Goal: Task Accomplishment & Management: Use online tool/utility

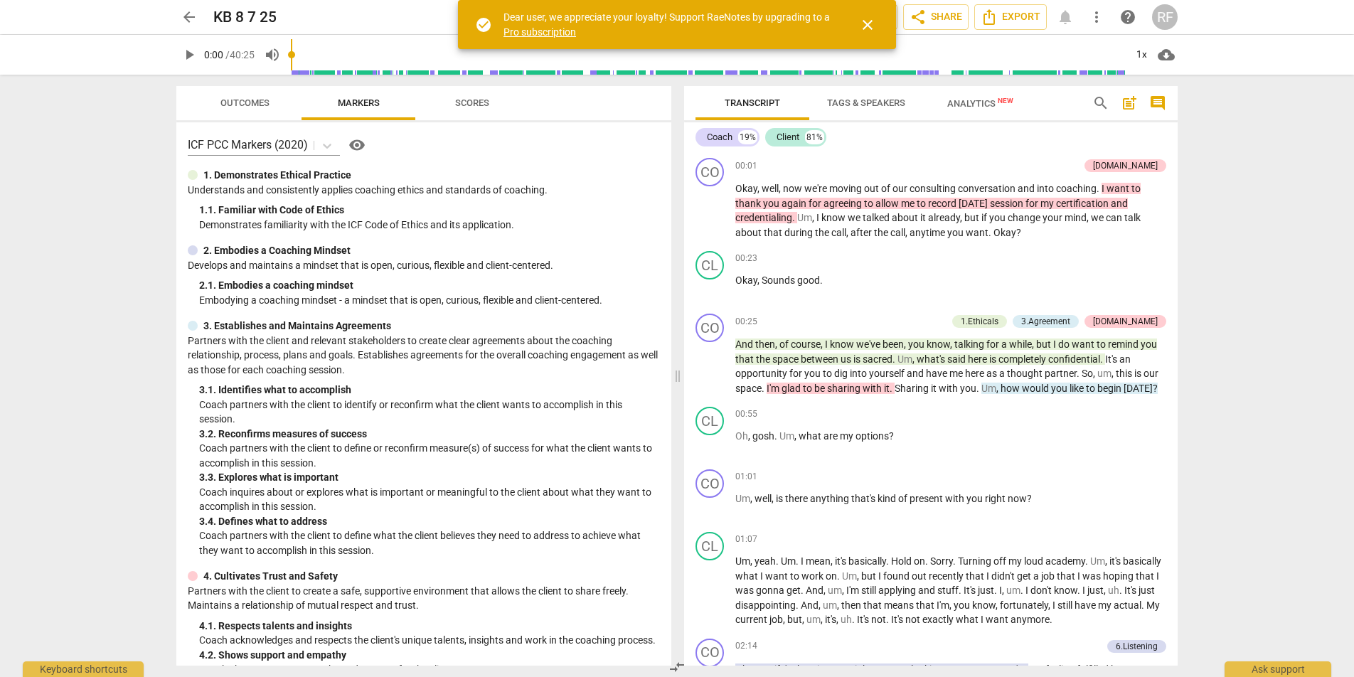
click at [863, 25] on span "close" at bounding box center [867, 24] width 17 height 17
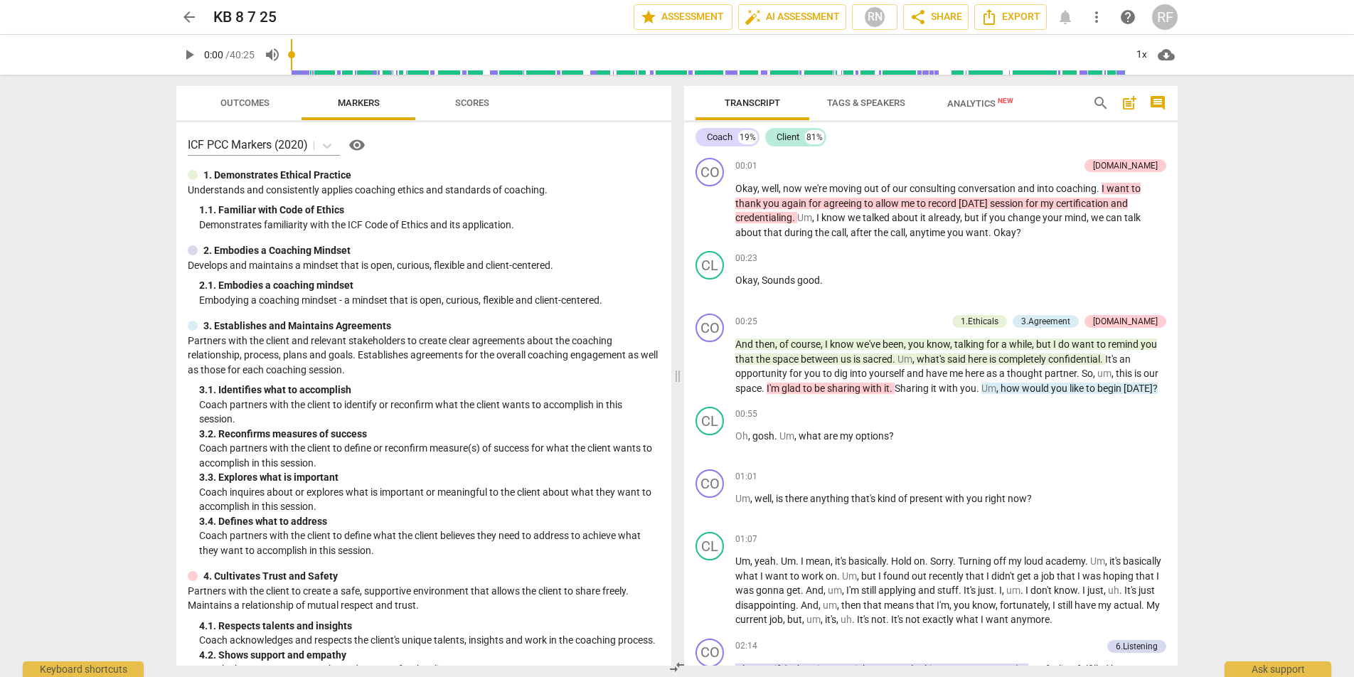
click at [148, 244] on div "arrow_back KB 8 7 25 edit star Assessment auto_fix_high AI Assessment RN share …" at bounding box center [677, 338] width 1354 height 677
click at [188, 16] on span "arrow_back" at bounding box center [189, 17] width 17 height 17
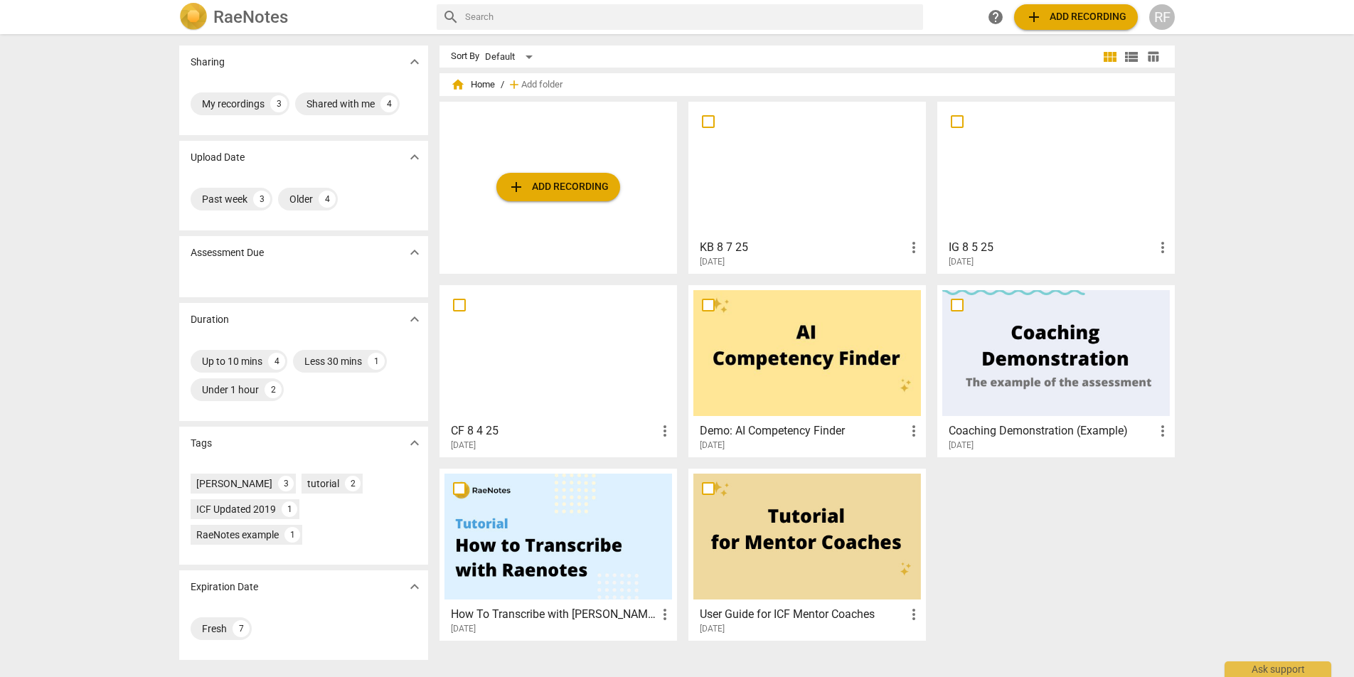
click at [1095, 23] on span "add Add recording" at bounding box center [1076, 17] width 101 height 17
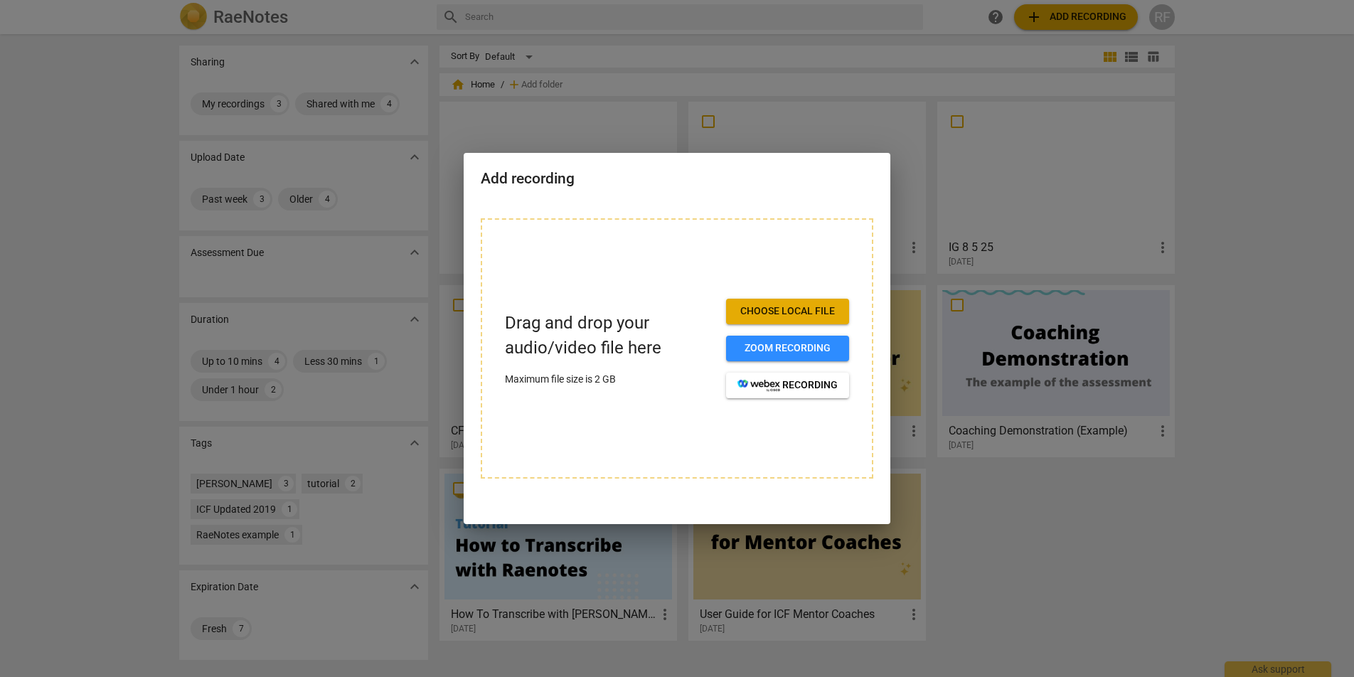
click at [767, 319] on button "Choose local file" at bounding box center [787, 312] width 123 height 26
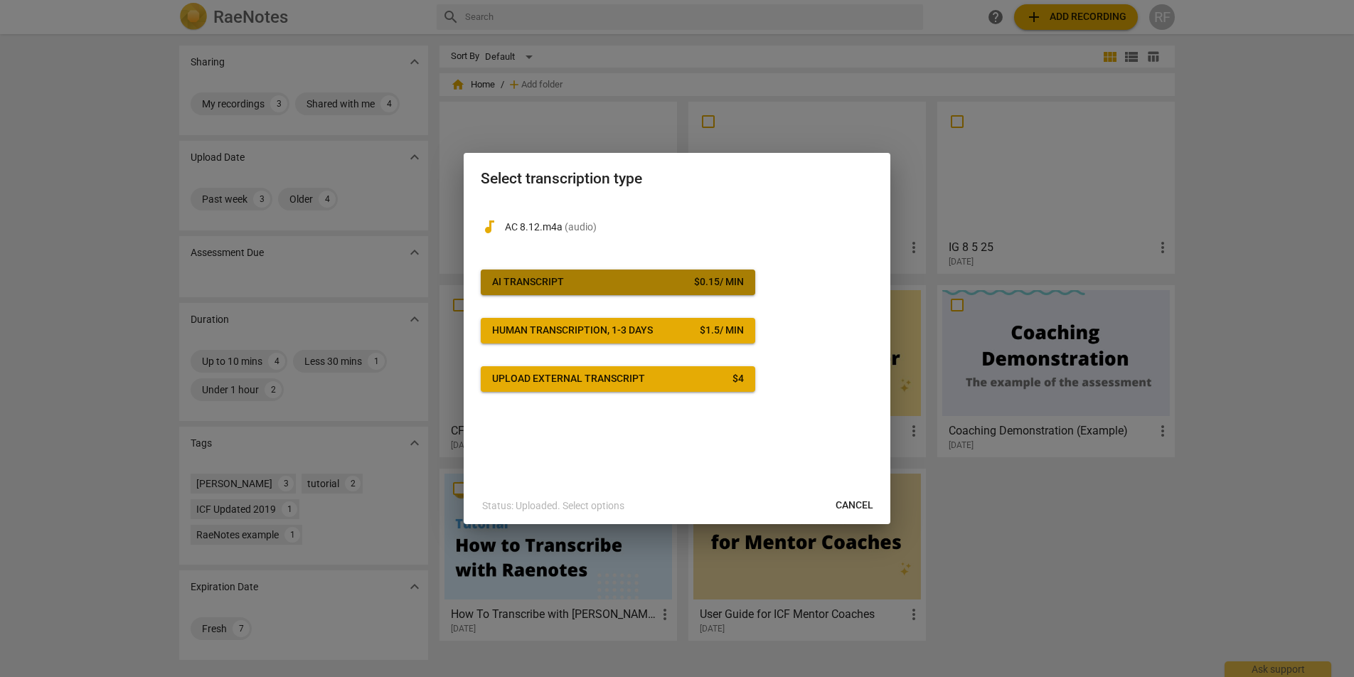
click at [658, 282] on span "AI Transcript $ 0.15 / min" at bounding box center [618, 282] width 252 height 14
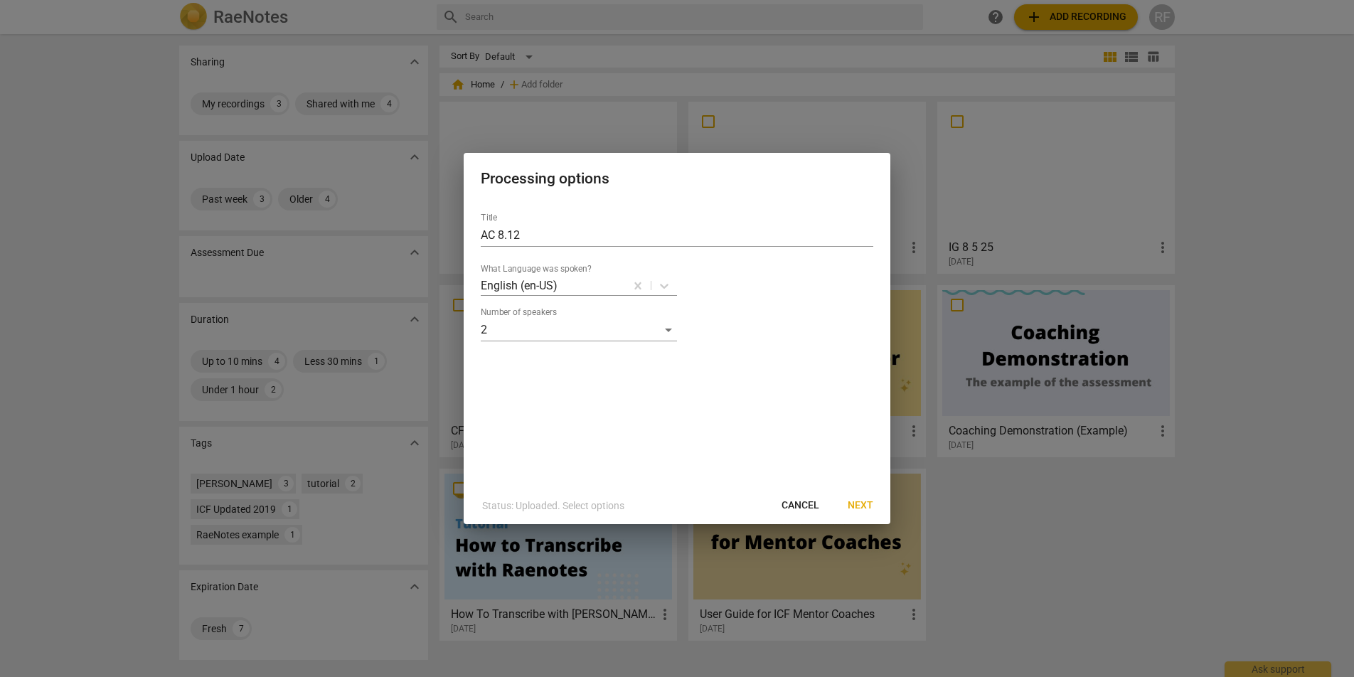
click at [857, 505] on span "Next" at bounding box center [861, 506] width 26 height 14
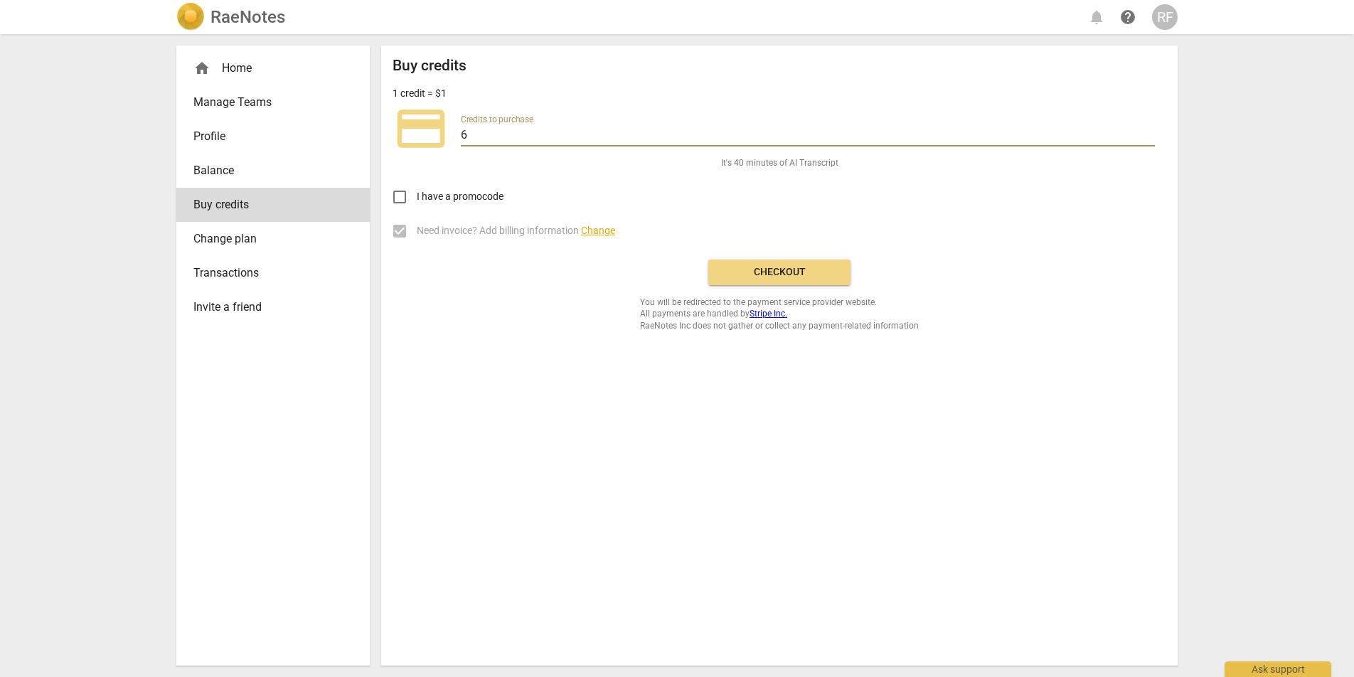
drag, startPoint x: 481, startPoint y: 129, endPoint x: 442, endPoint y: 127, distance: 38.5
click at [442, 127] on div "credit_card Credits to purchase 6" at bounding box center [780, 128] width 774 height 57
type input "20"
click at [504, 156] on div "credit_card Credits to purchase 20" at bounding box center [780, 128] width 774 height 57
click at [754, 270] on span "Checkout" at bounding box center [779, 272] width 119 height 14
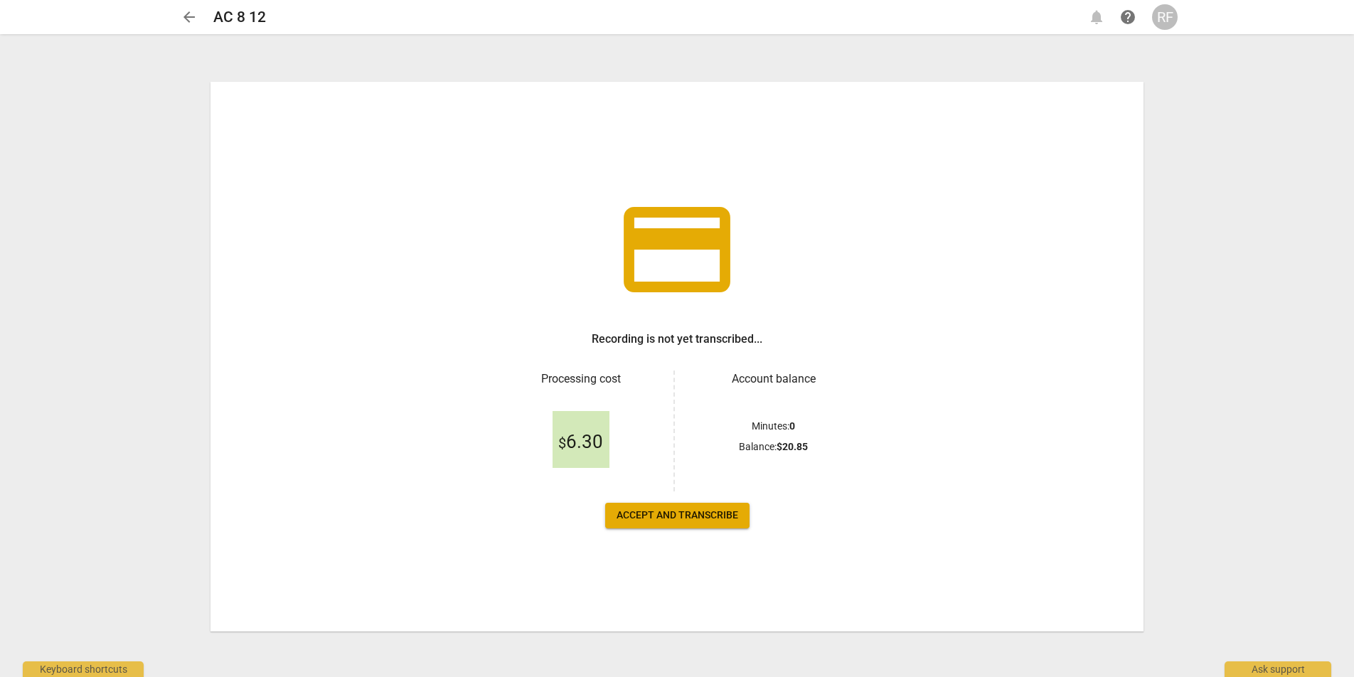
click at [700, 521] on span "Accept and transcribe" at bounding box center [678, 516] width 122 height 14
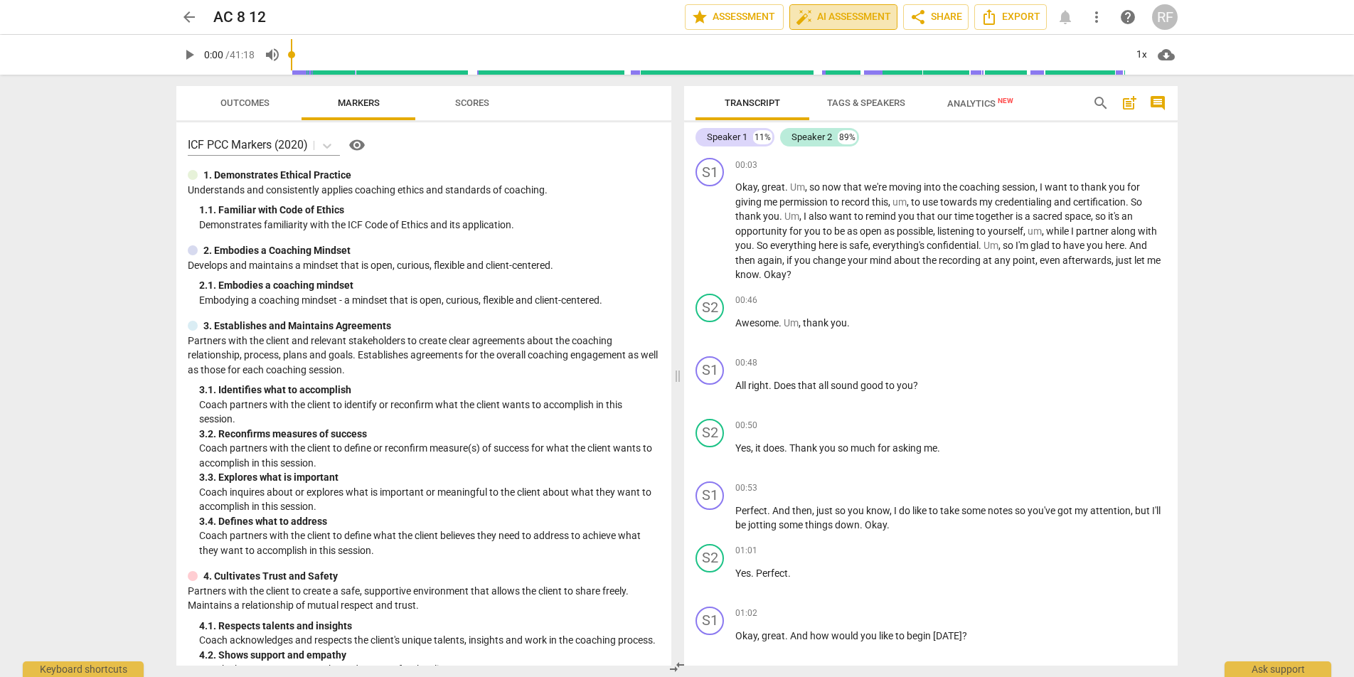
click at [873, 21] on span "auto_fix_high AI Assessment" at bounding box center [843, 17] width 95 height 17
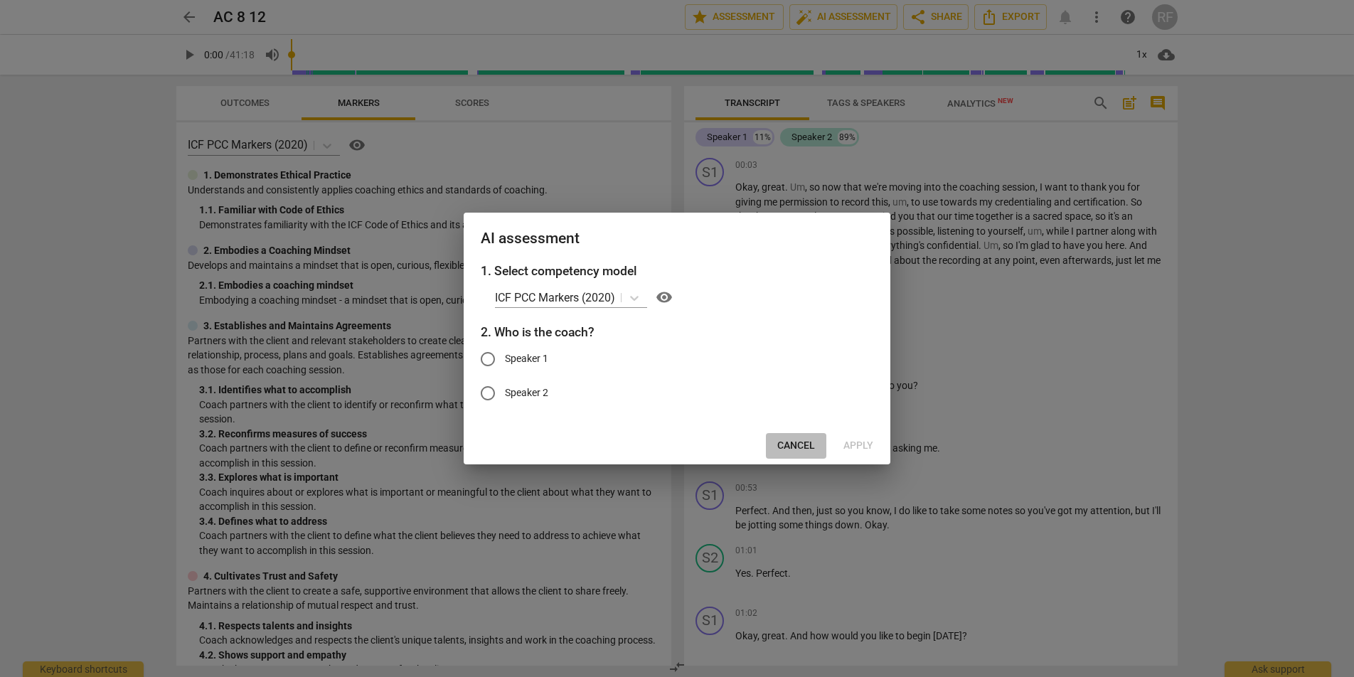
click at [807, 452] on button "Cancel" at bounding box center [796, 446] width 60 height 26
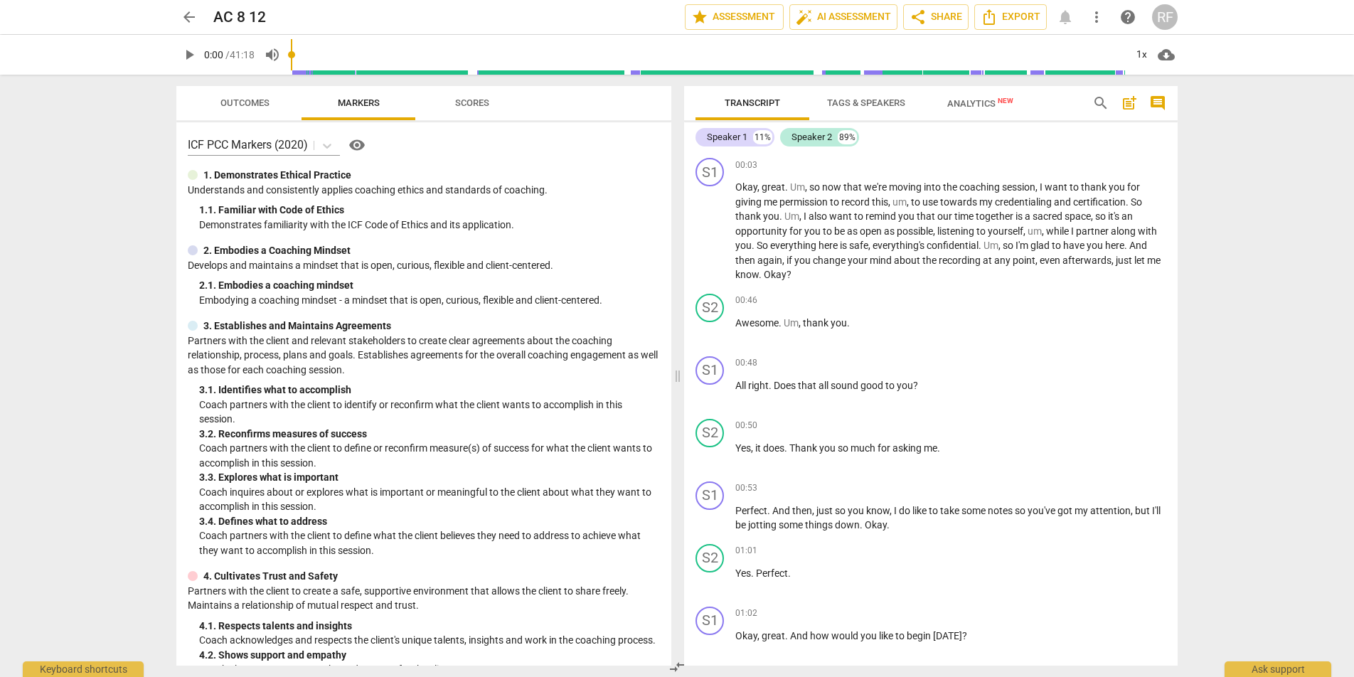
click at [843, 100] on span "Tags & Speakers" at bounding box center [866, 102] width 78 height 11
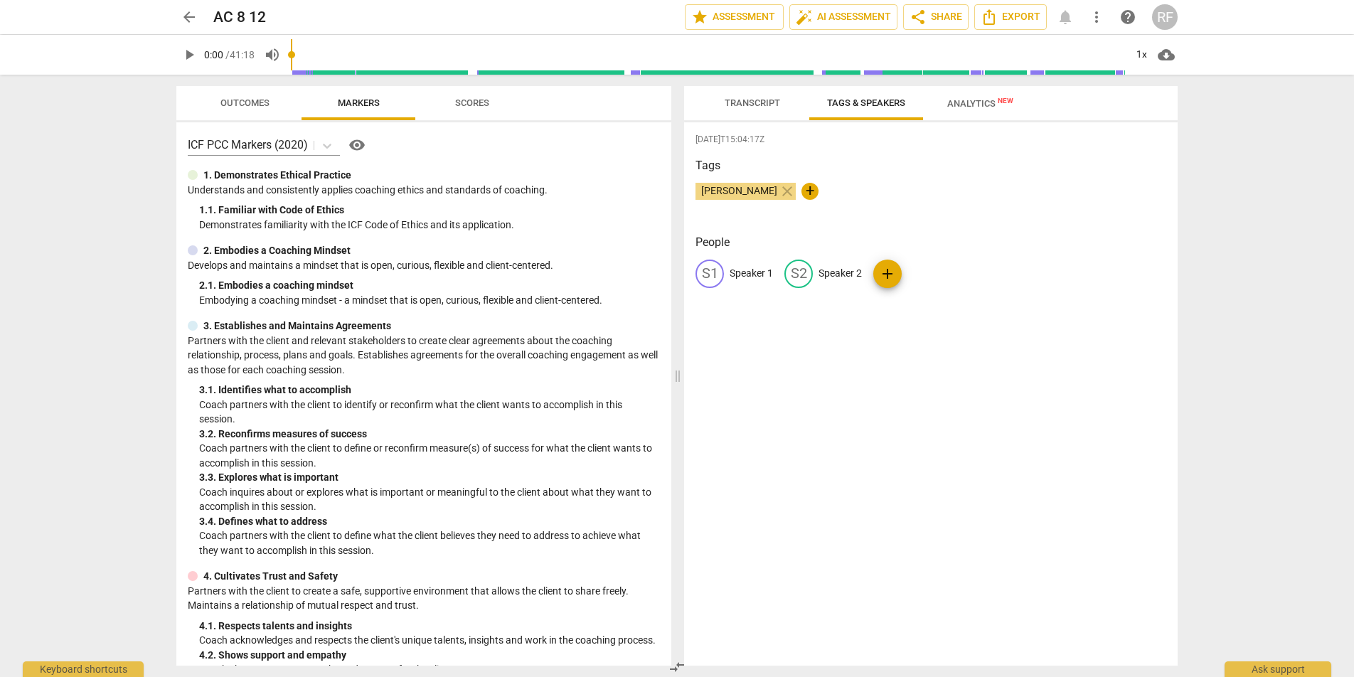
click at [750, 108] on span "Transcript" at bounding box center [753, 103] width 90 height 19
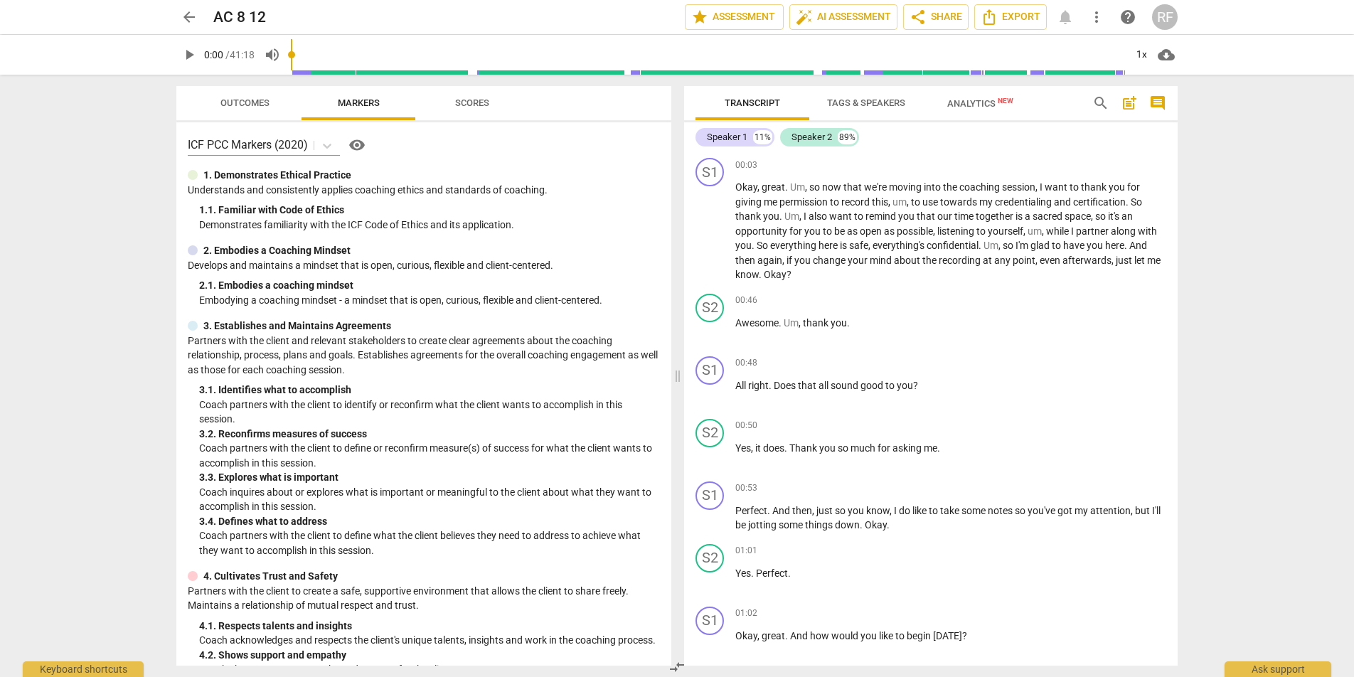
click at [874, 110] on span "Tags & Speakers" at bounding box center [866, 103] width 112 height 19
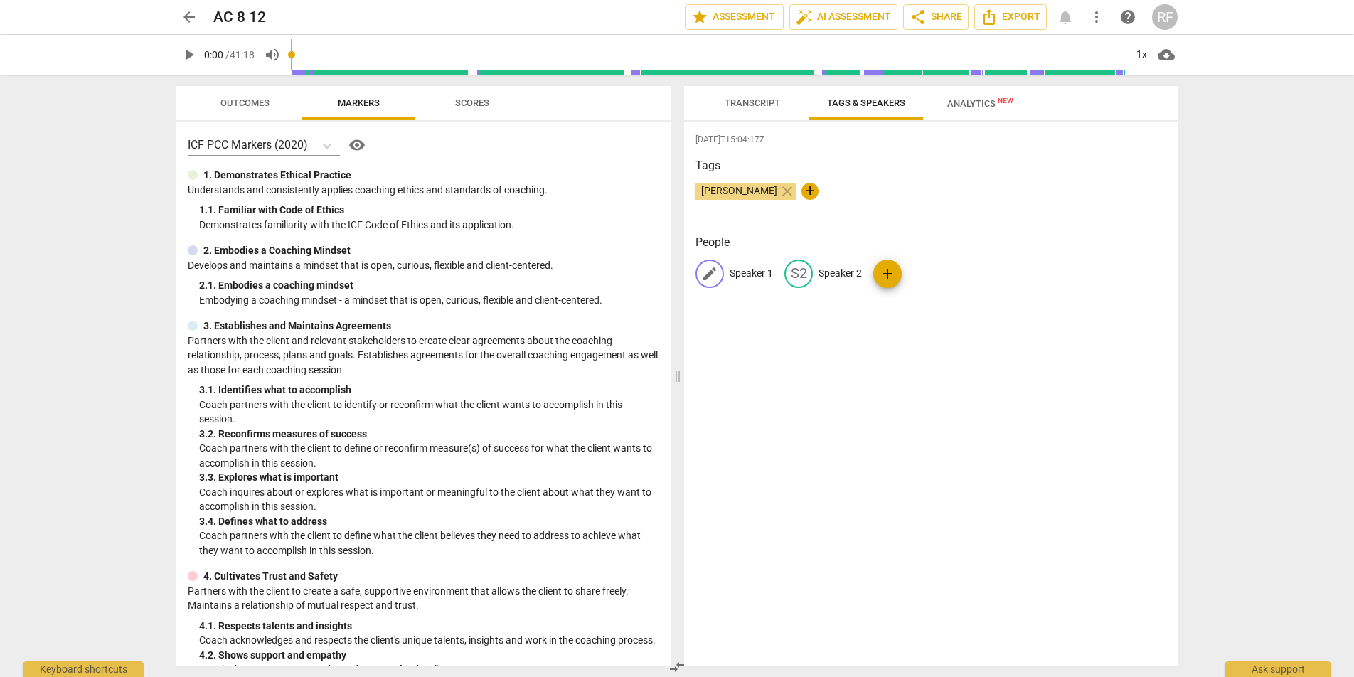
click at [740, 278] on p "Speaker 1" at bounding box center [751, 273] width 43 height 15
type input "Coach"
click at [921, 267] on p "Speaker 2" at bounding box center [932, 273] width 43 height 15
type input "Client"
drag, startPoint x: 898, startPoint y: 332, endPoint x: 866, endPoint y: 246, distance: 91.8
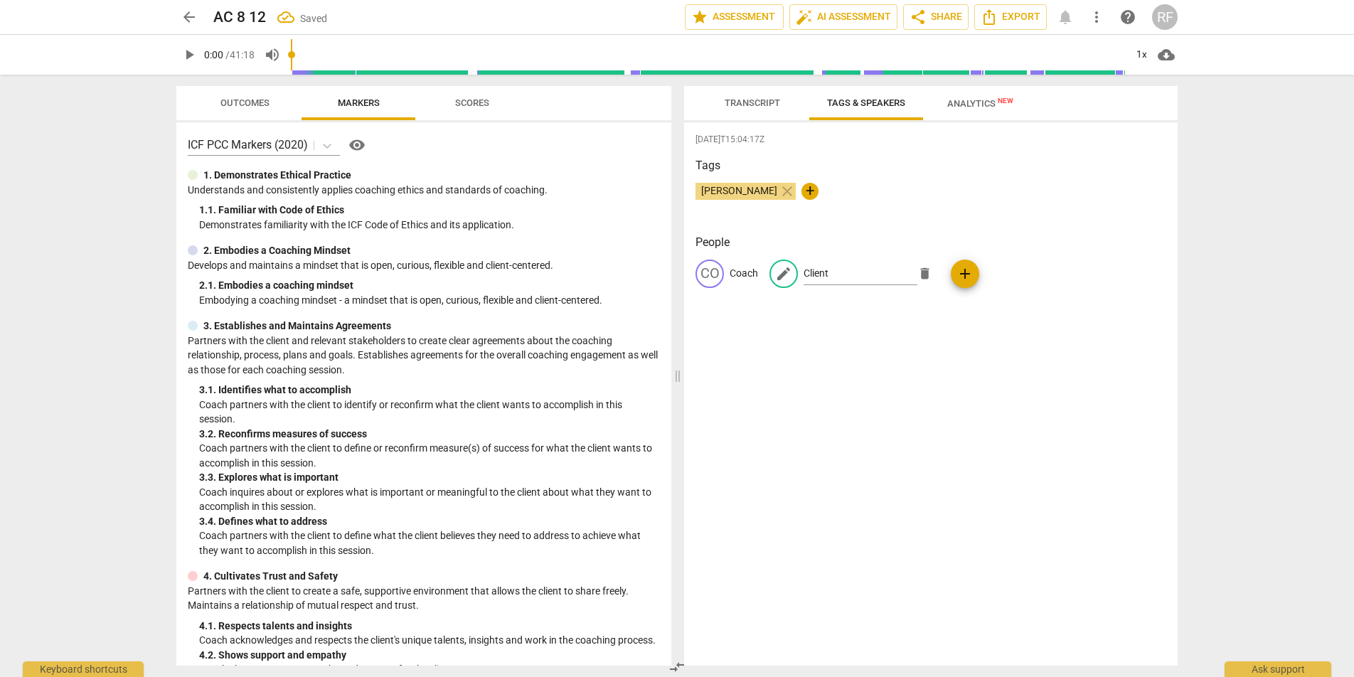
click at [898, 331] on div "2025-08-12T15:04:17Z Tags Rachael Farinella close + People CO Coach edit Client…" at bounding box center [931, 393] width 494 height 543
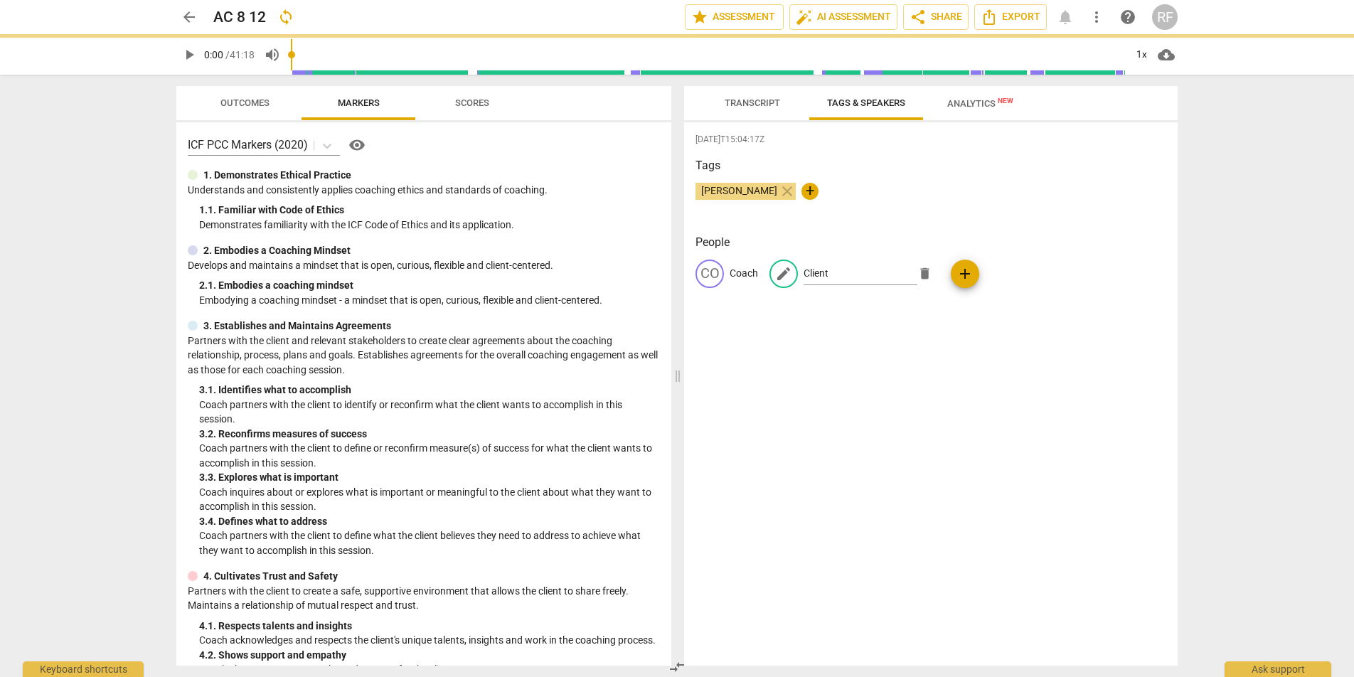
click at [767, 106] on span "Transcript" at bounding box center [752, 102] width 55 height 11
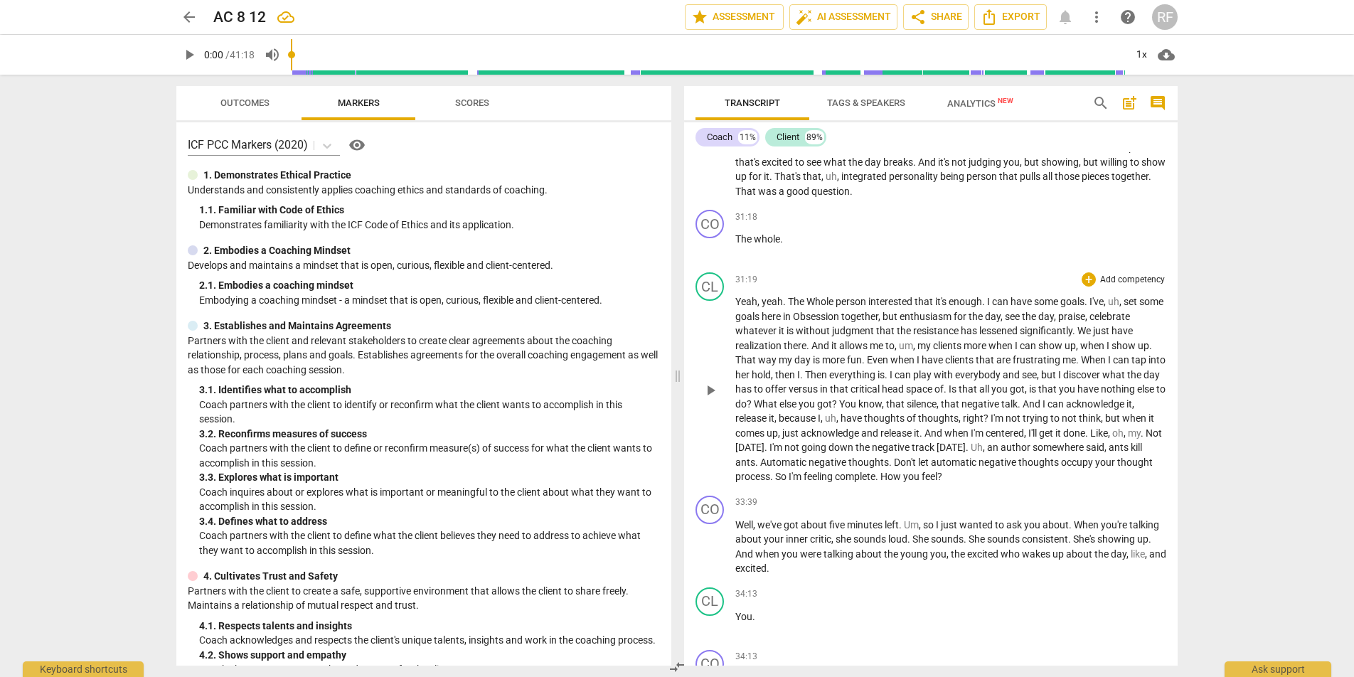
scroll to position [3161, 0]
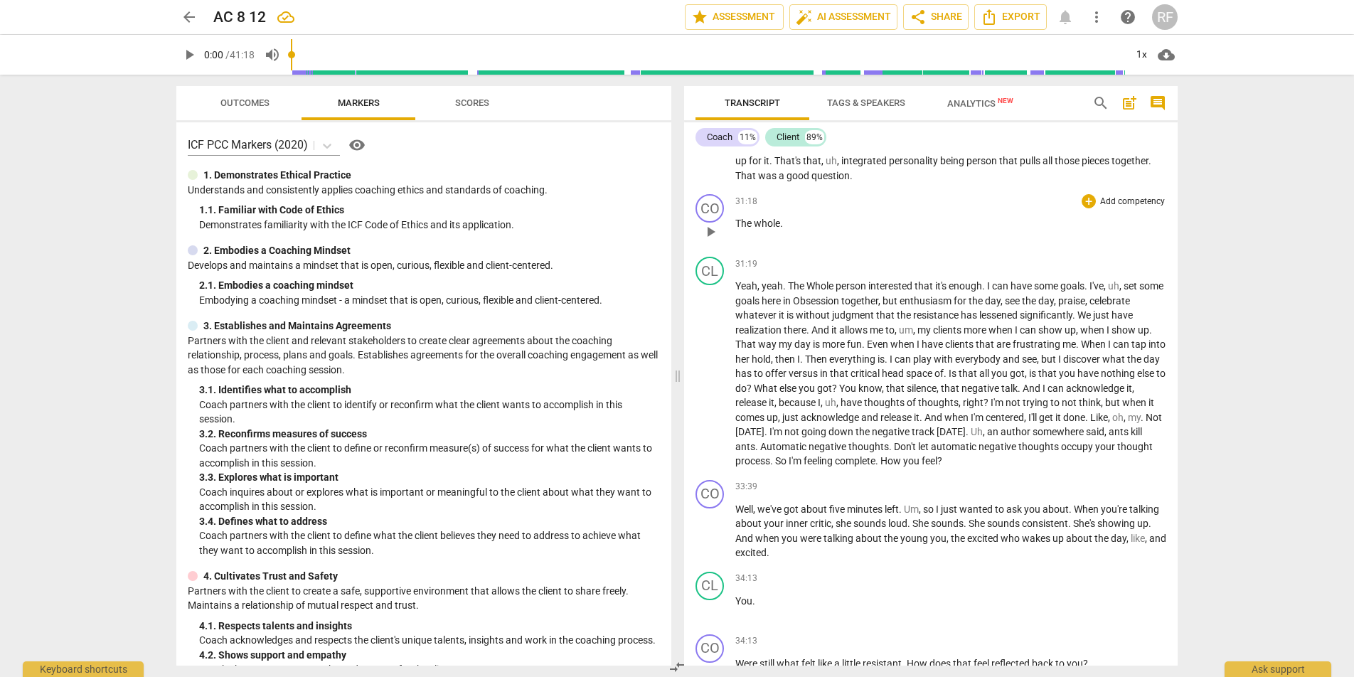
click at [736, 229] on span "The" at bounding box center [744, 223] width 18 height 11
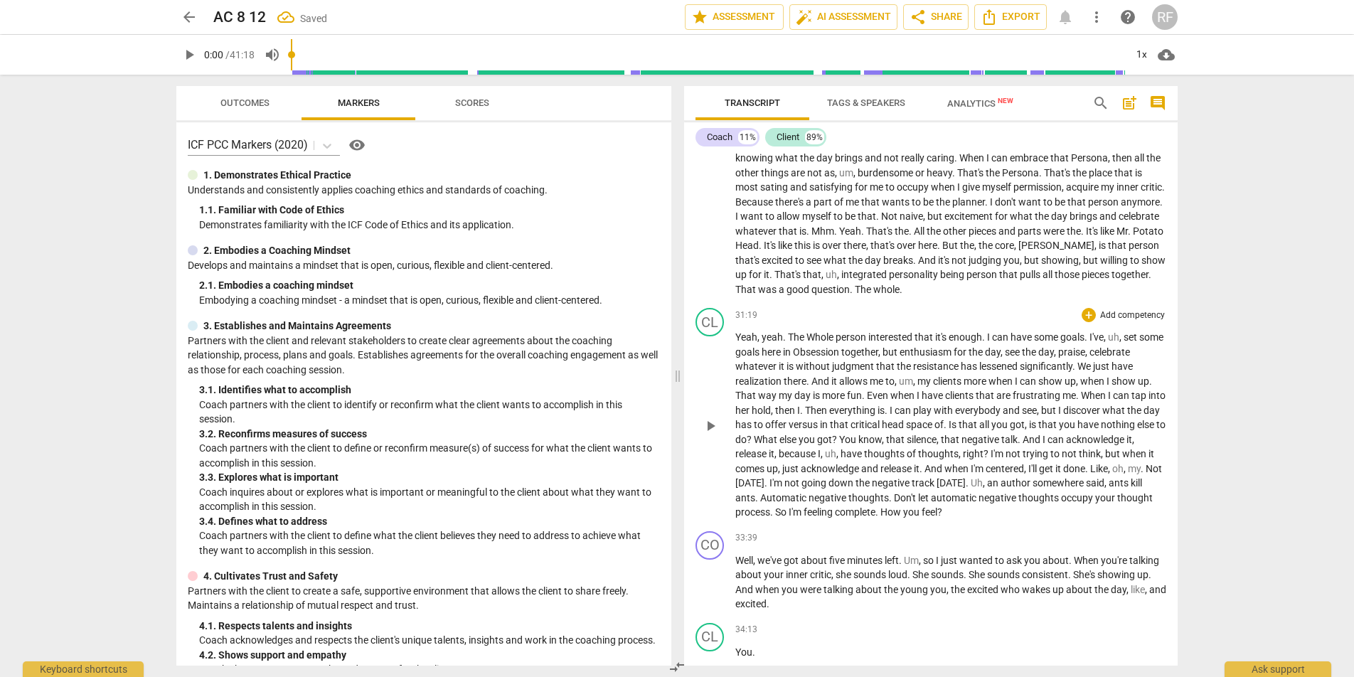
scroll to position [3044, 0]
drag, startPoint x: 1001, startPoint y: 324, endPoint x: 957, endPoint y: 321, distance: 44.9
click at [957, 300] on p "Mhm . And so what comes to mind is me as a kid and having that excitement for t…" at bounding box center [950, 219] width 431 height 161
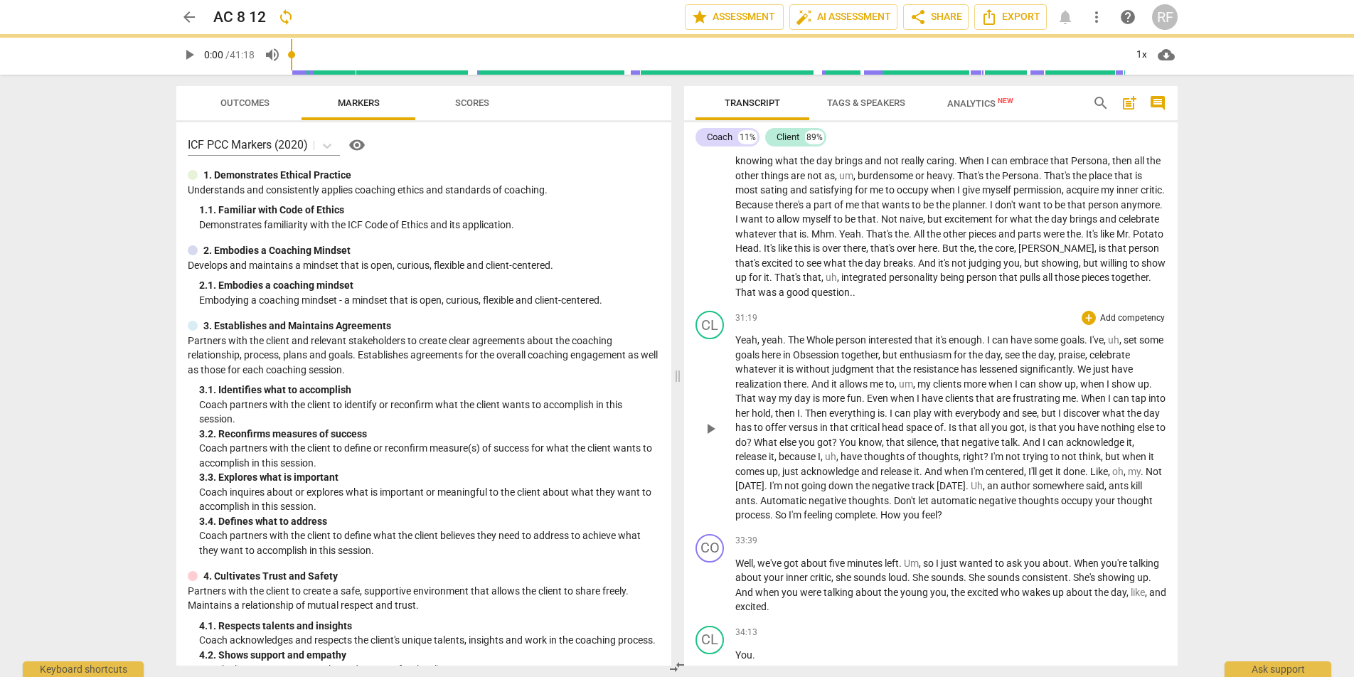
click at [736, 346] on span "Yeah" at bounding box center [746, 339] width 22 height 11
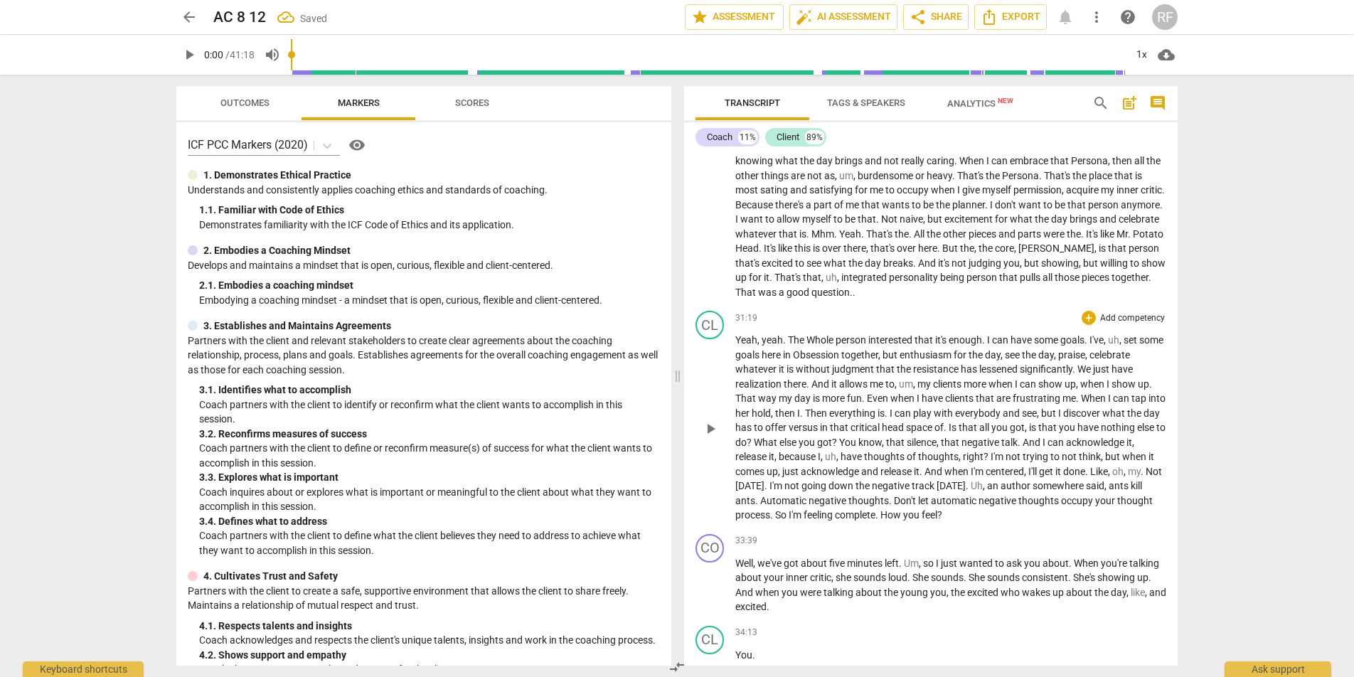
paste p
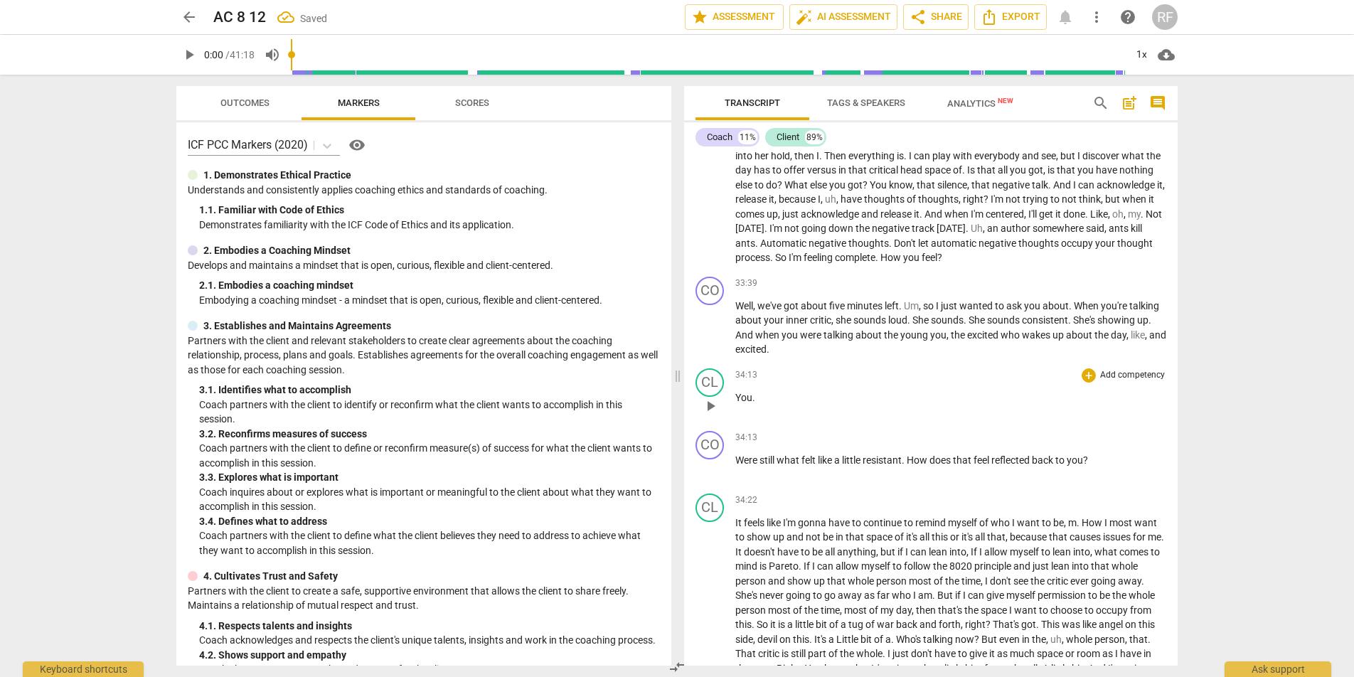
scroll to position [3303, 0]
click at [736, 402] on span "You" at bounding box center [743, 395] width 17 height 11
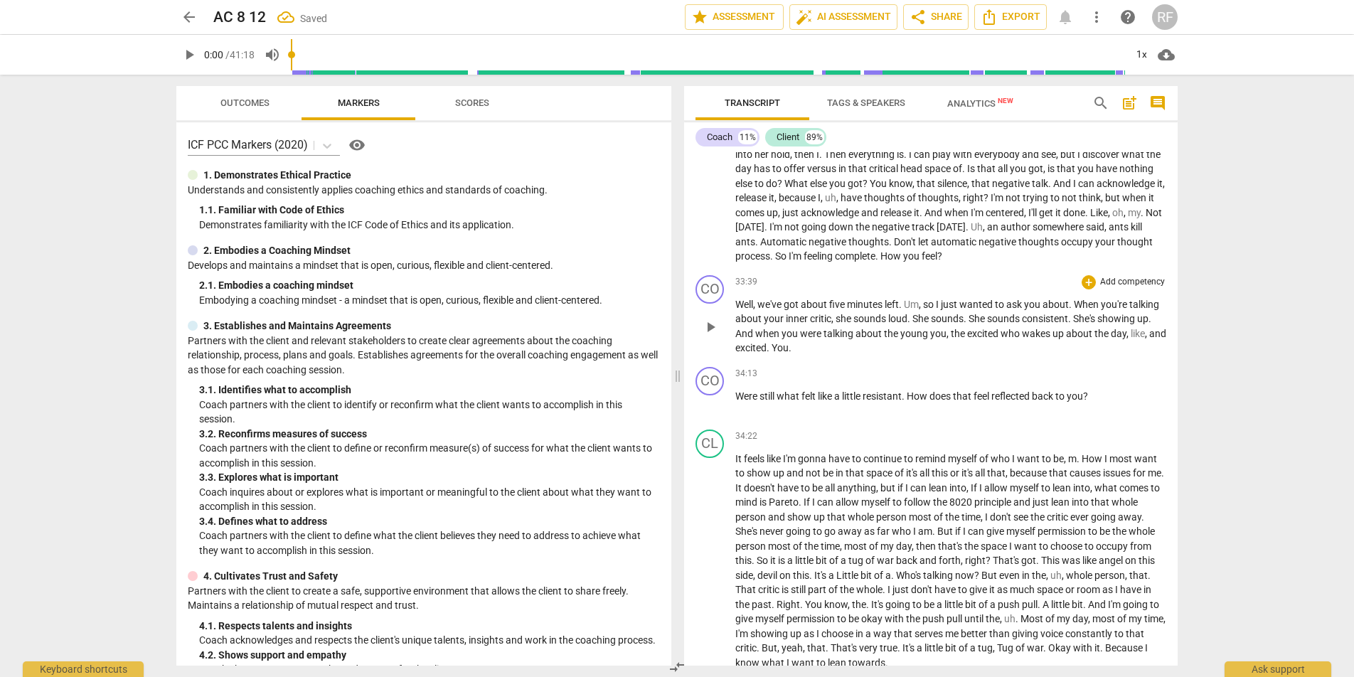
click at [789, 353] on span "You" at bounding box center [780, 347] width 17 height 11
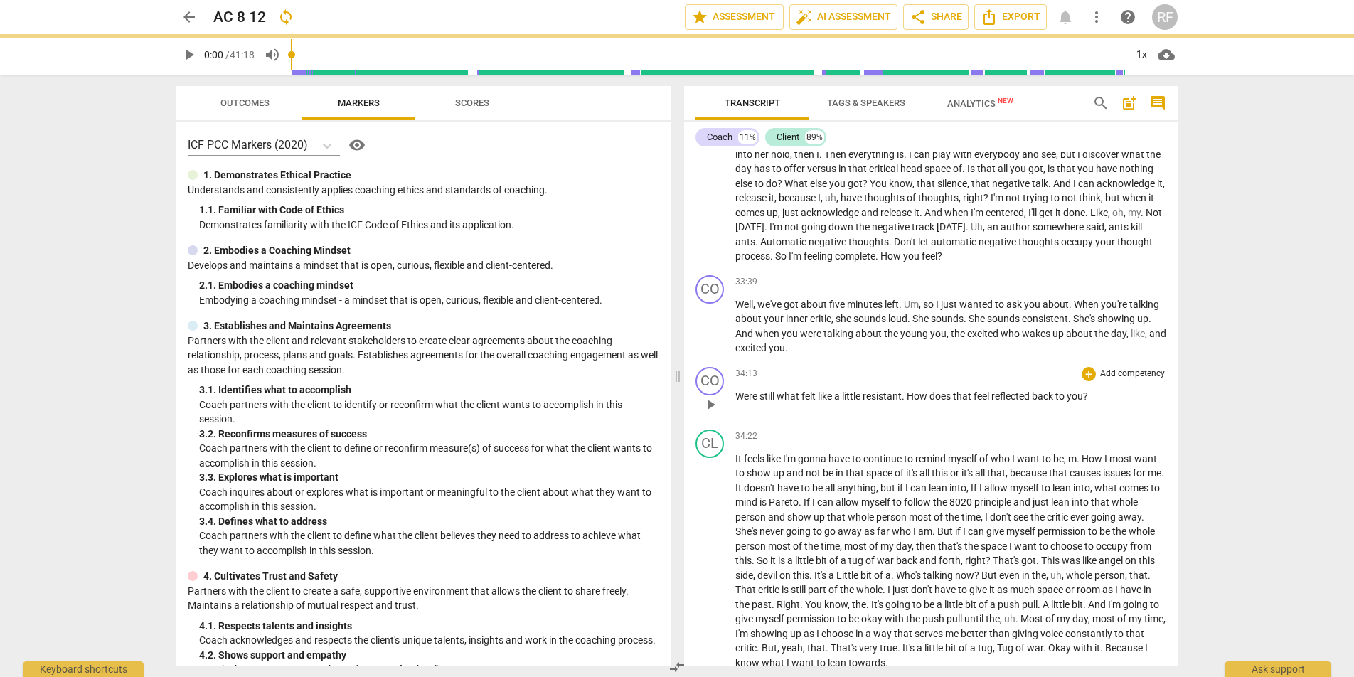
click at [737, 402] on span "Were" at bounding box center [747, 395] width 24 height 11
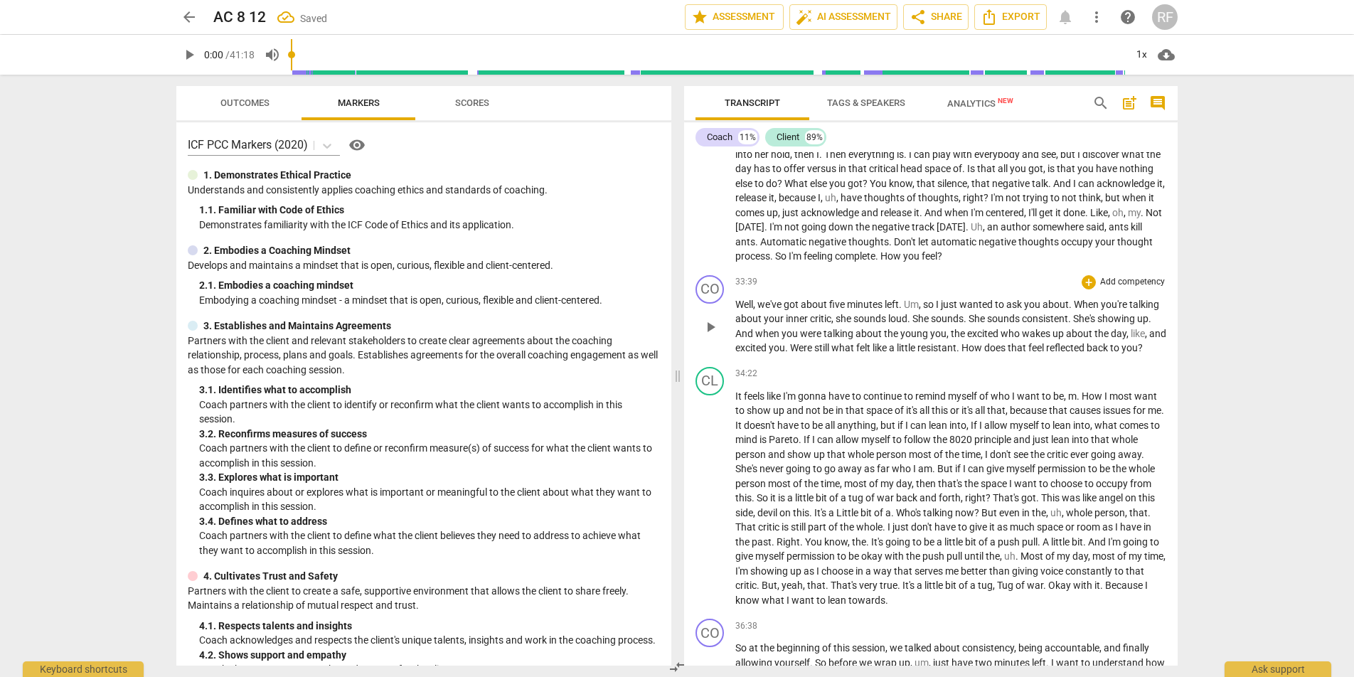
click at [814, 353] on span "Were" at bounding box center [802, 347] width 24 height 11
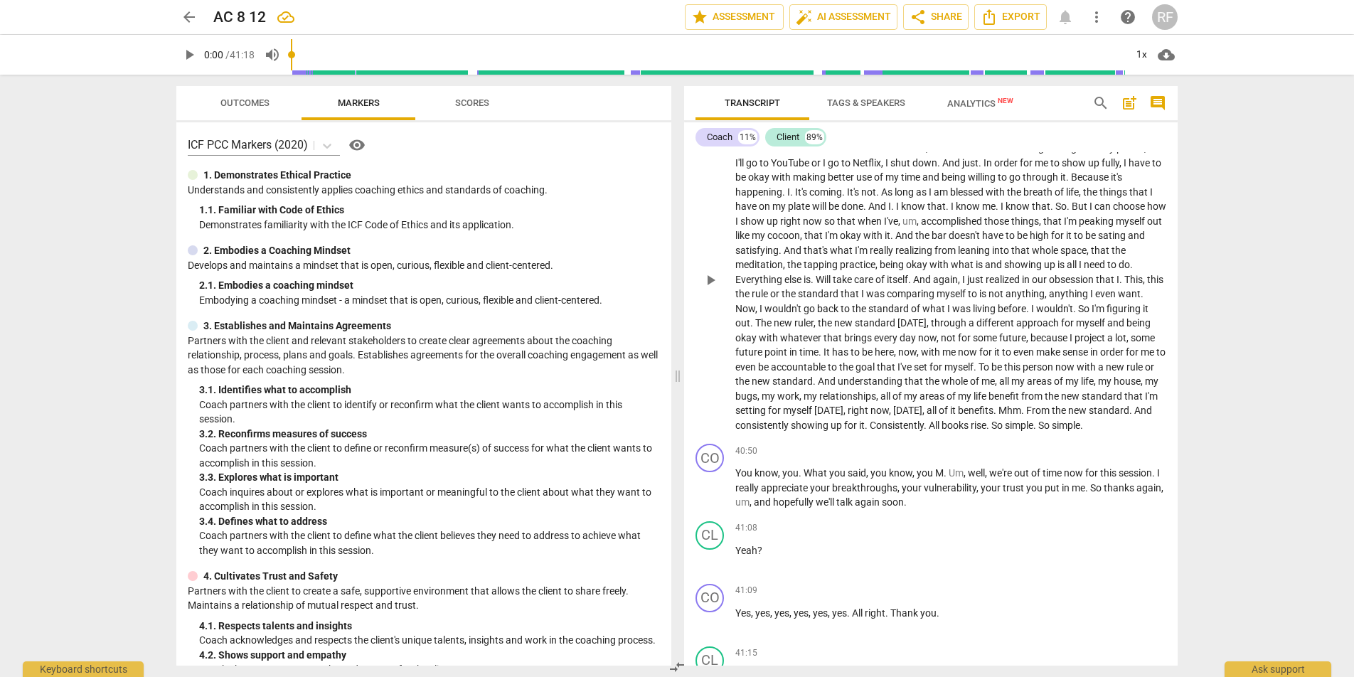
scroll to position [4068, 0]
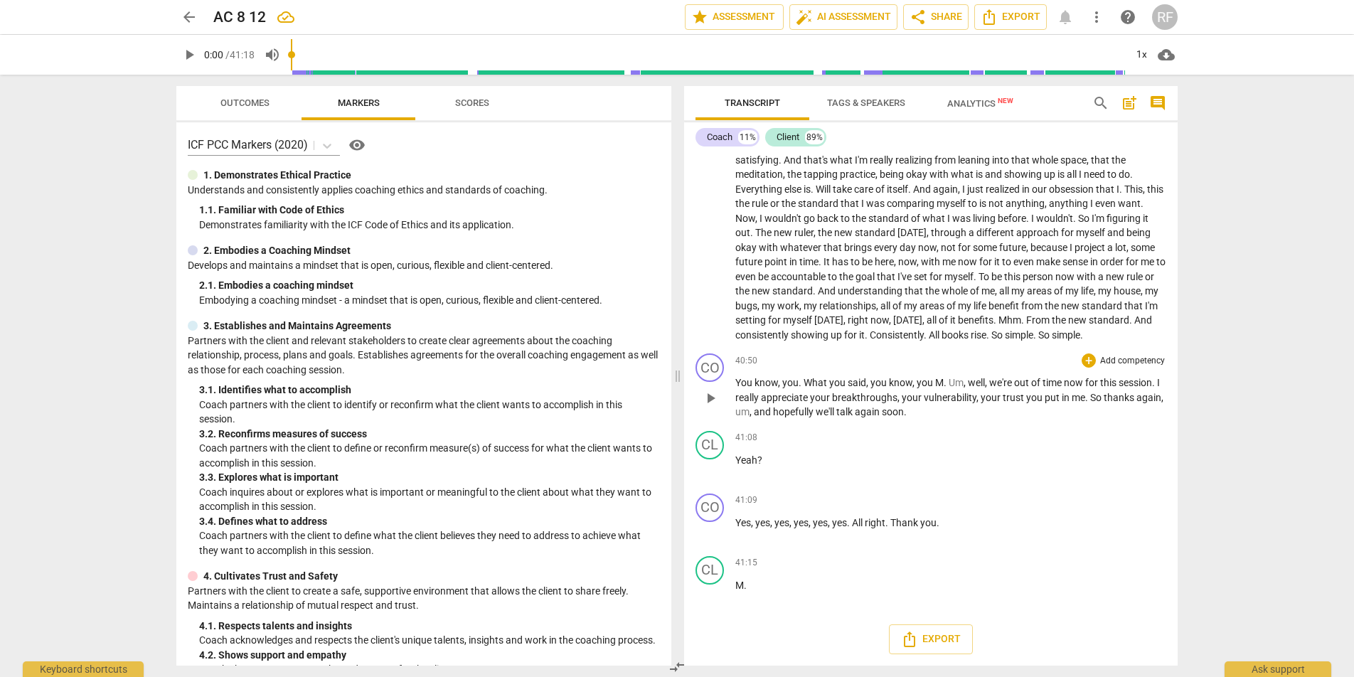
click at [944, 388] on span "." at bounding box center [946, 382] width 5 height 11
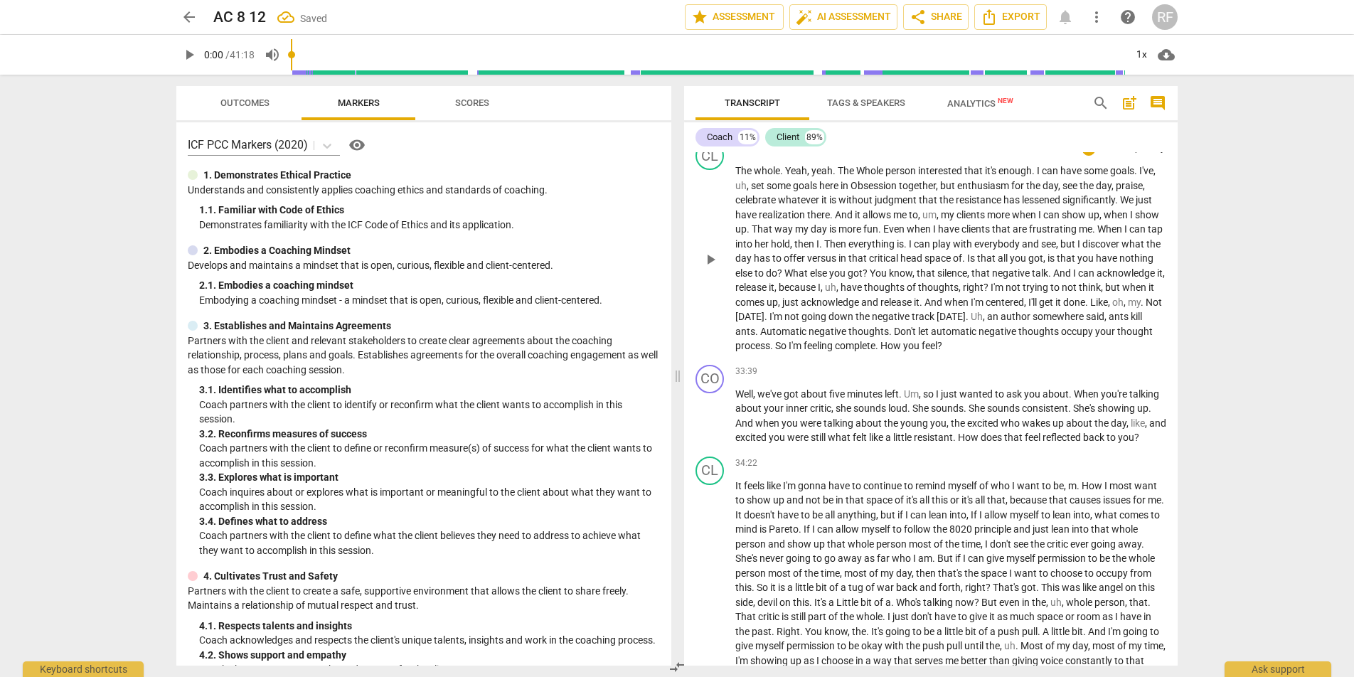
scroll to position [3206, 0]
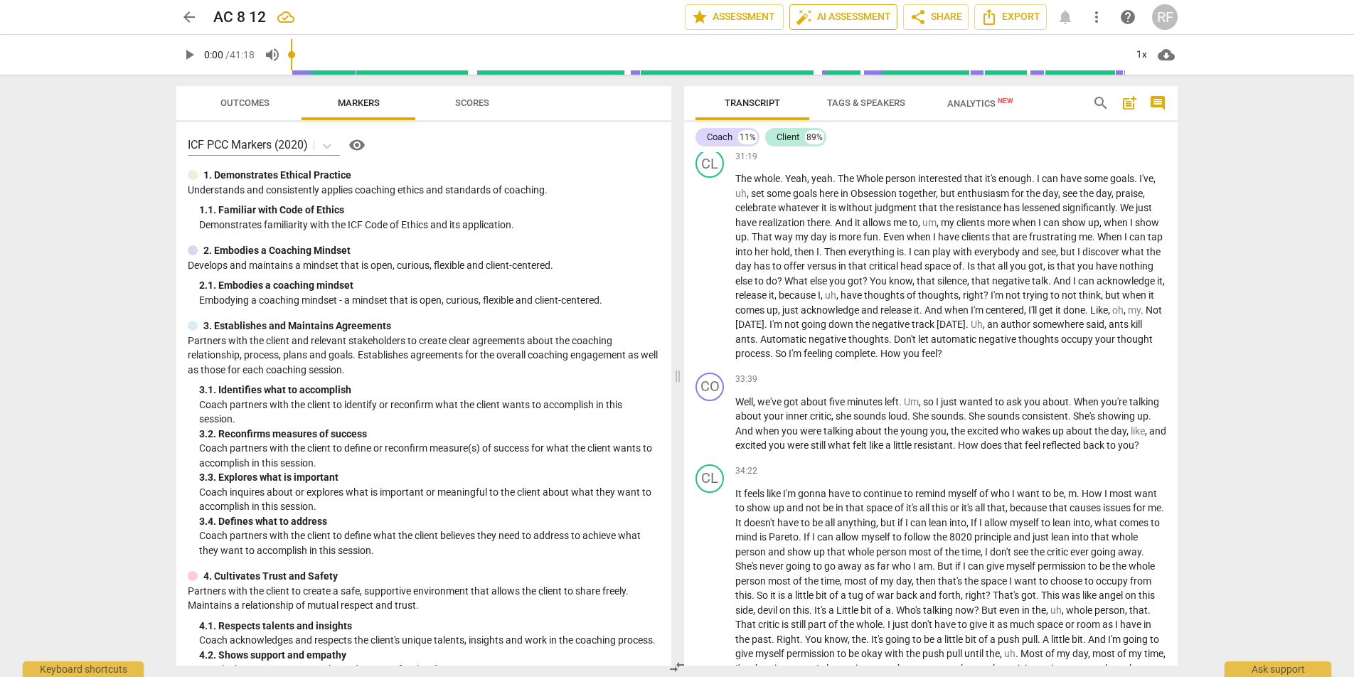
click at [843, 11] on span "auto_fix_high AI Assessment" at bounding box center [843, 17] width 95 height 17
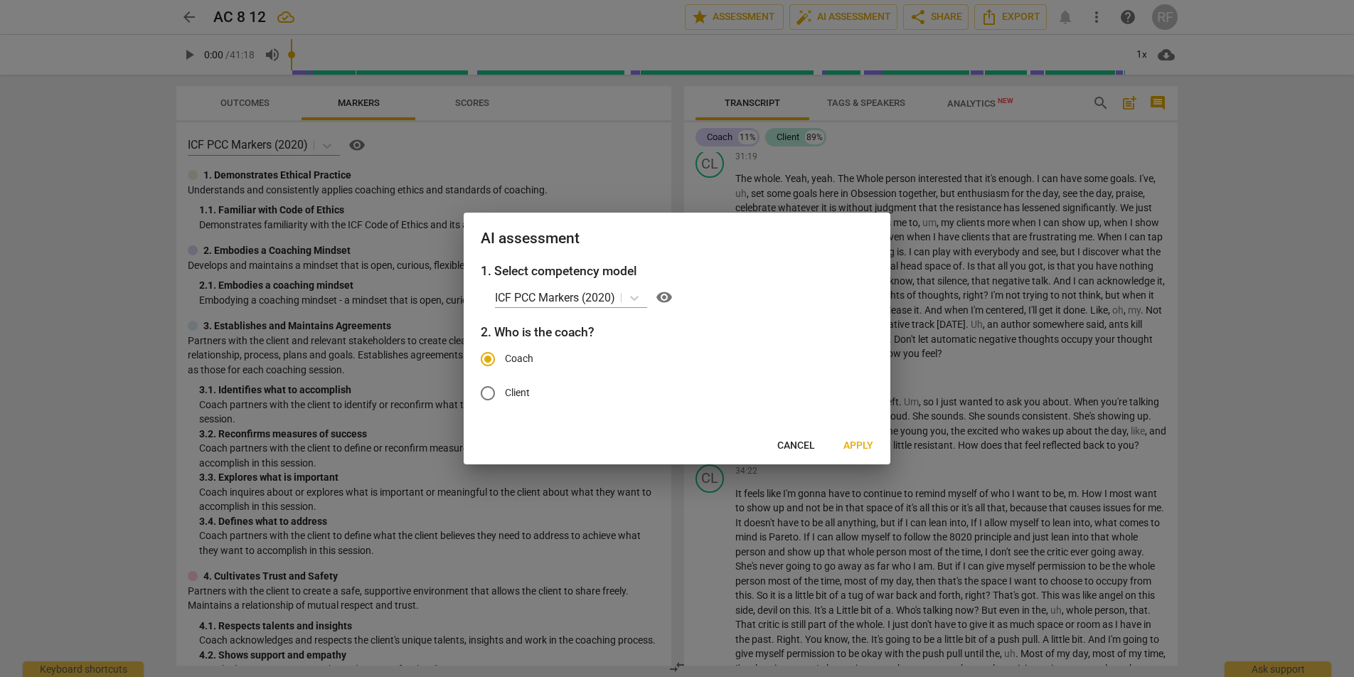
click at [849, 445] on span "Apply" at bounding box center [859, 446] width 30 height 14
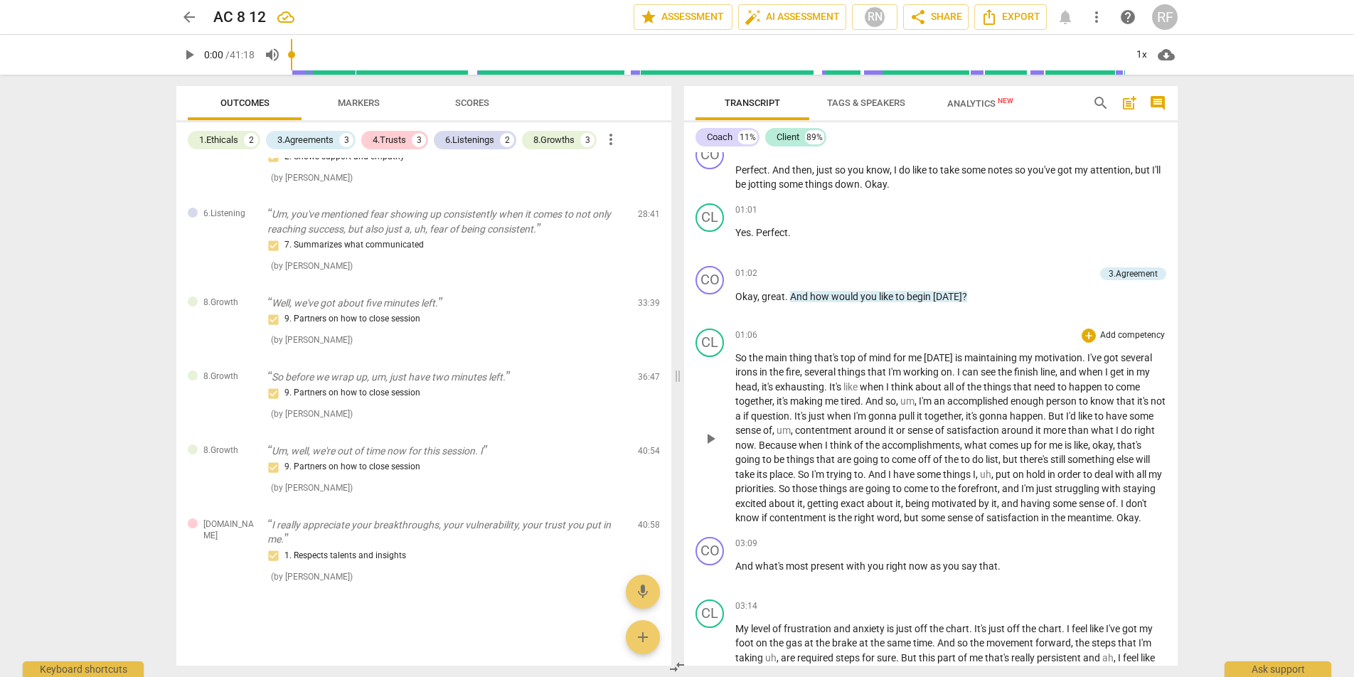
scroll to position [697, 0]
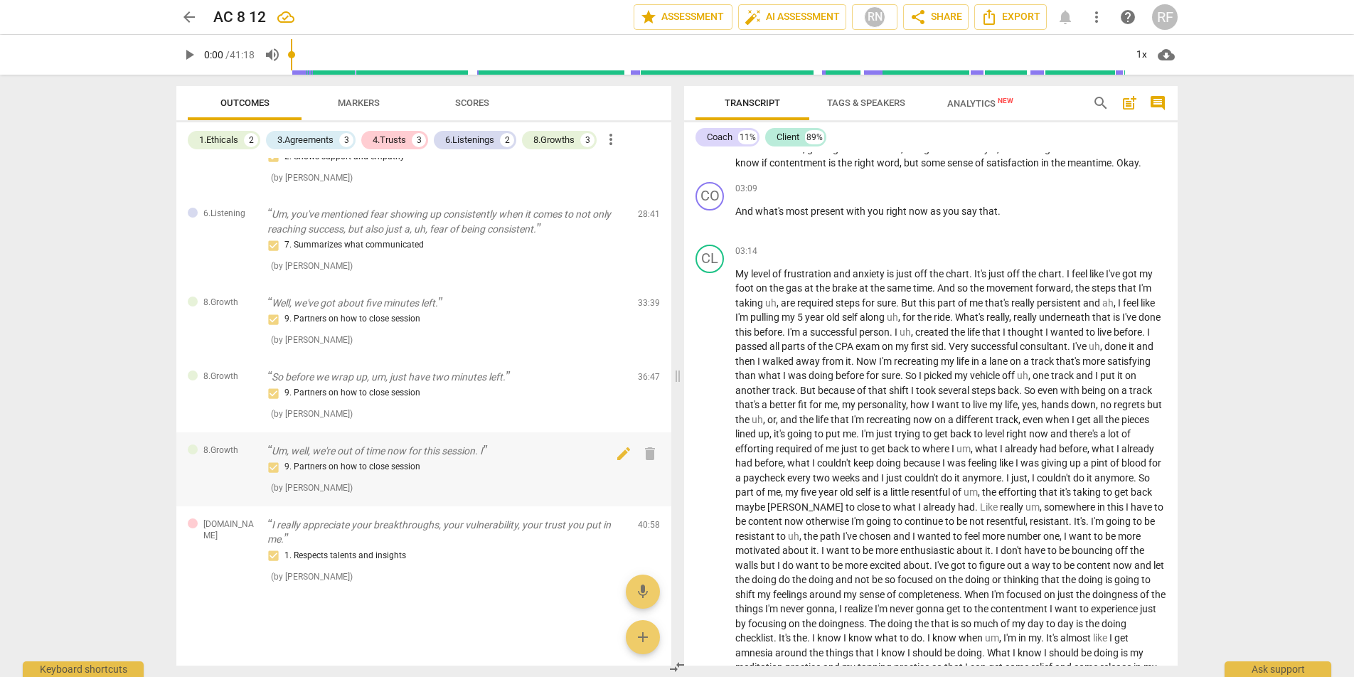
click at [399, 460] on div "9. Partners on how to close session" at bounding box center [446, 467] width 359 height 17
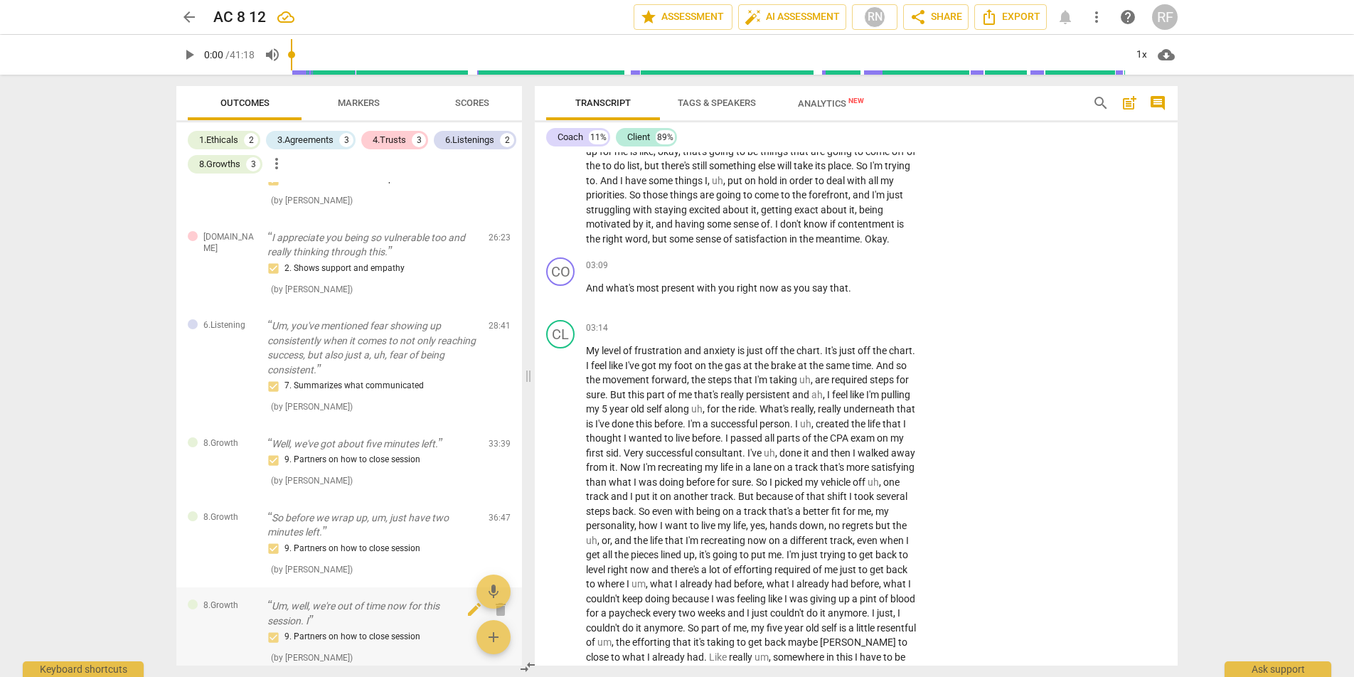
scroll to position [744, 0]
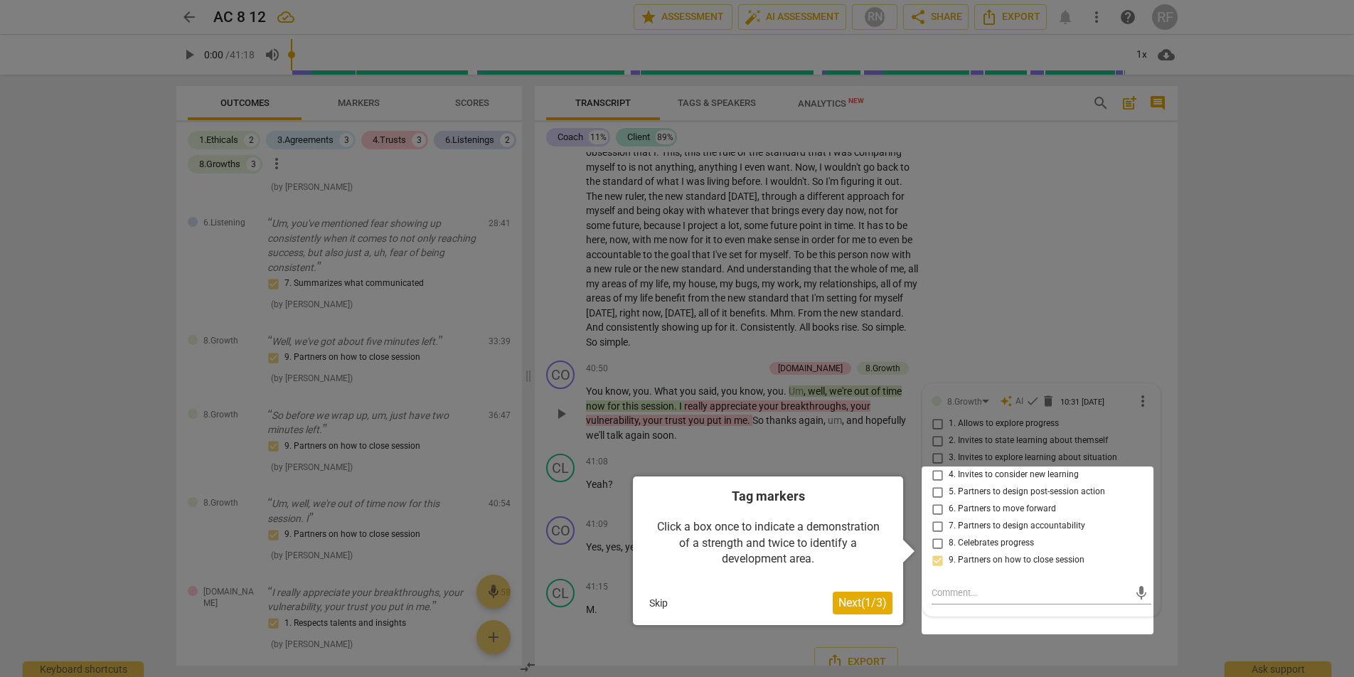
click at [873, 424] on div at bounding box center [677, 338] width 1354 height 677
click at [846, 398] on div at bounding box center [677, 338] width 1354 height 677
click at [669, 606] on button "Skip" at bounding box center [659, 602] width 30 height 21
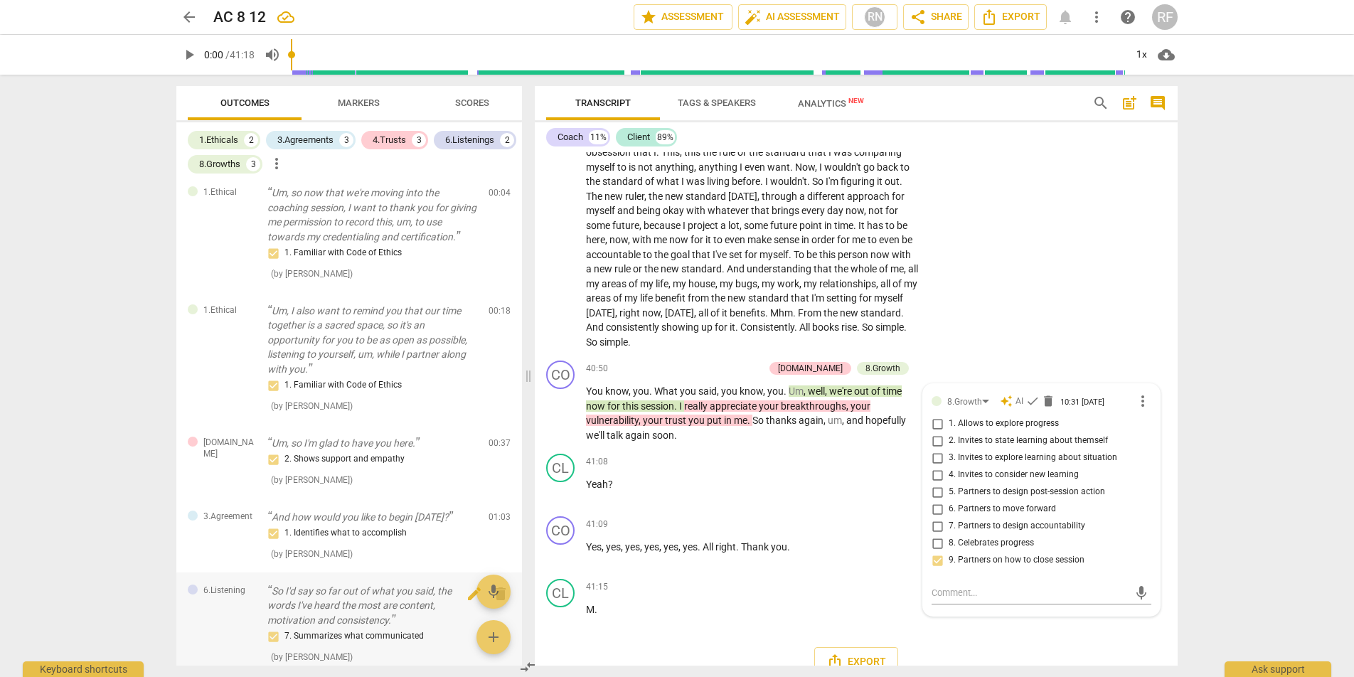
scroll to position [0, 0]
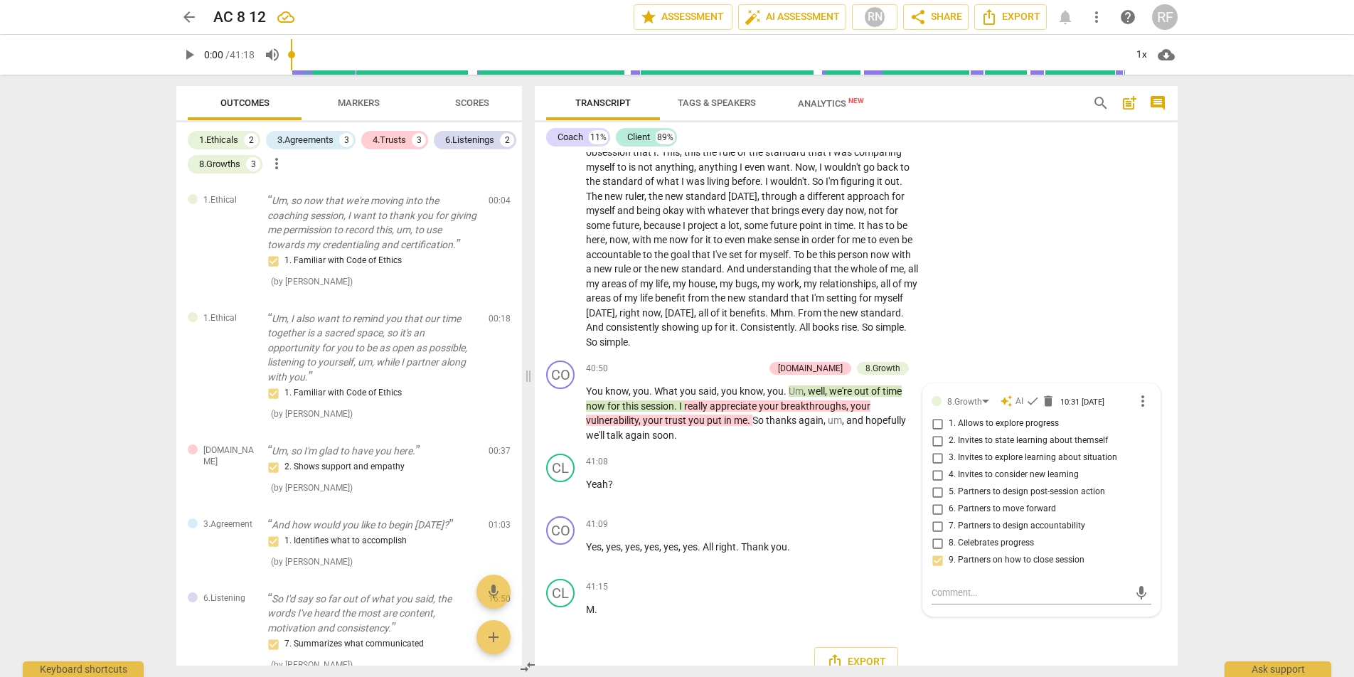
click at [78, 342] on div "arrow_back AC 8 12 edit star Assessment auto_fix_high AI Assessment RN share Sh…" at bounding box center [677, 338] width 1354 height 677
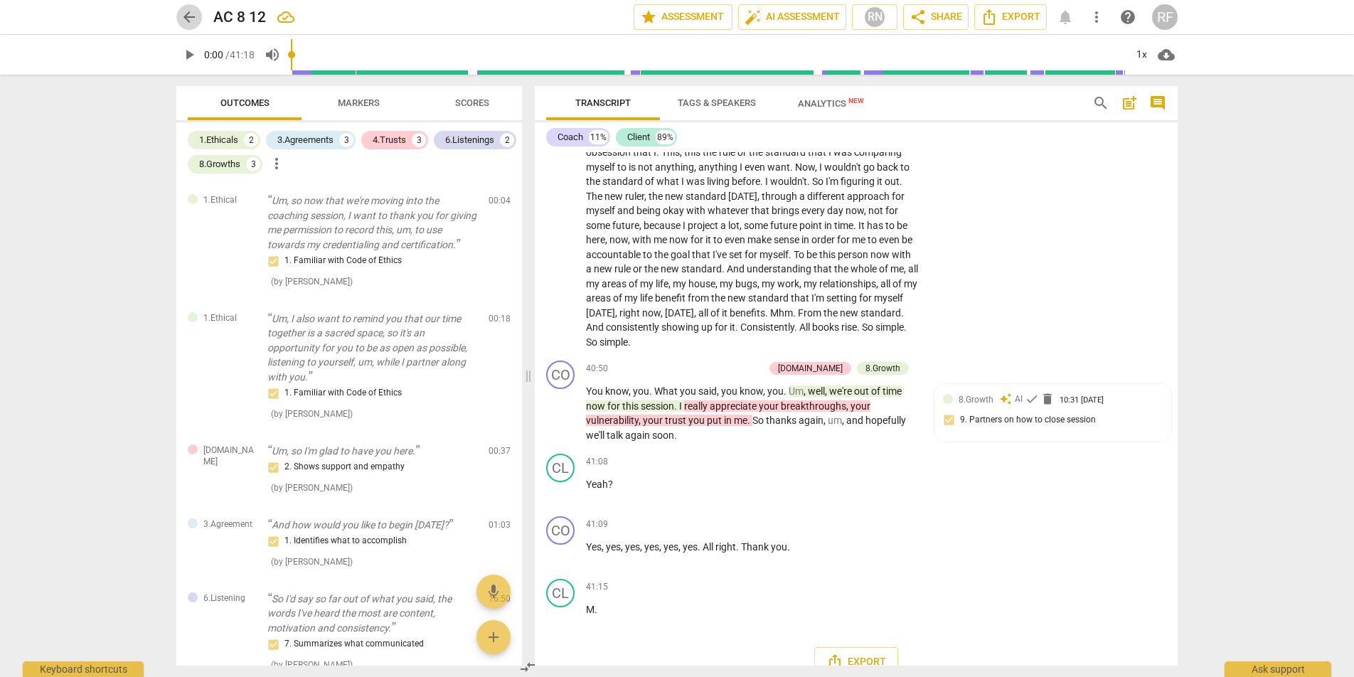
click at [193, 19] on span "arrow_back" at bounding box center [189, 17] width 17 height 17
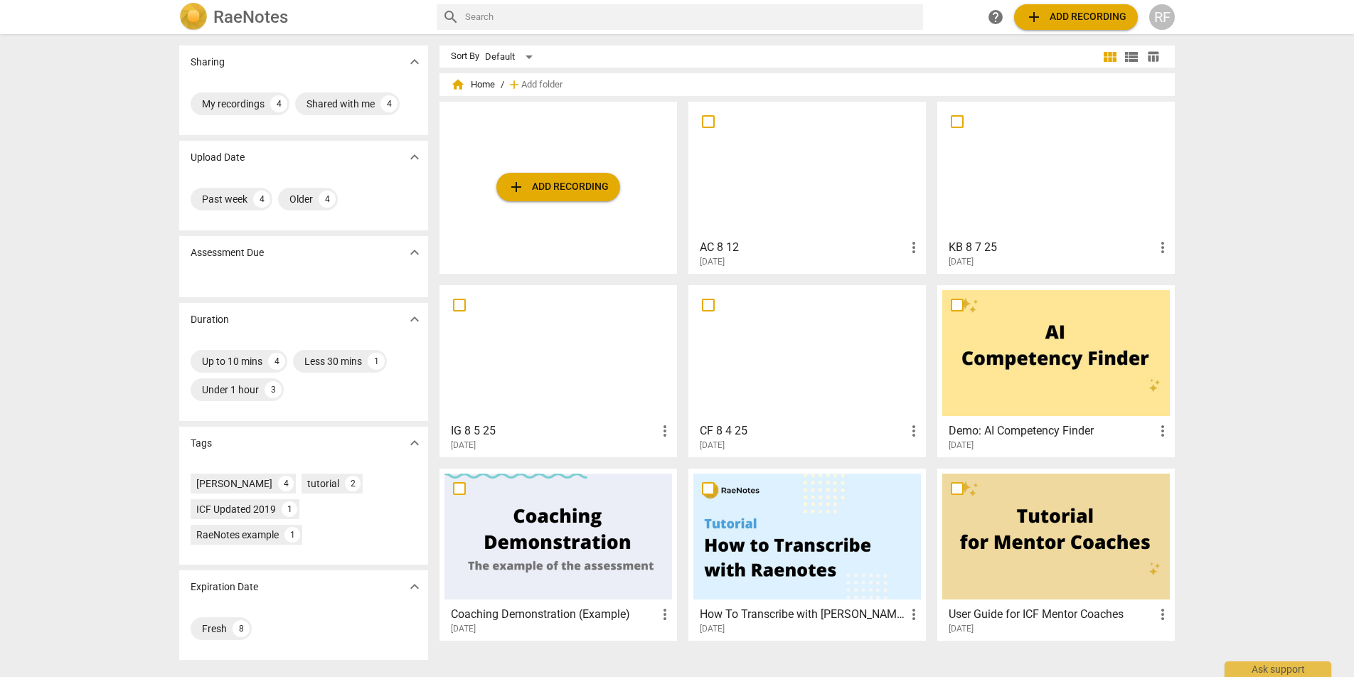
click at [106, 272] on div "Sharing expand_more My recordings 4 Shared with me 4 Upload Date expand_more Pa…" at bounding box center [677, 357] width 1354 height 642
